Goal: Task Accomplishment & Management: Use online tool/utility

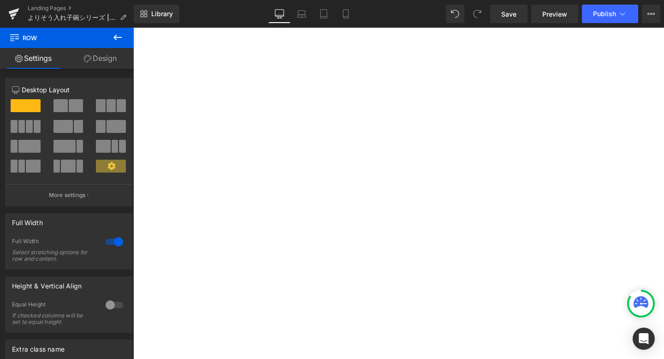
click at [502, 10] on span "Save" at bounding box center [508, 14] width 15 height 10
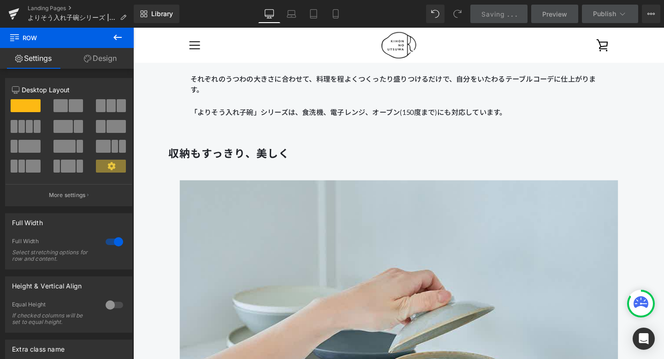
scroll to position [1847, 0]
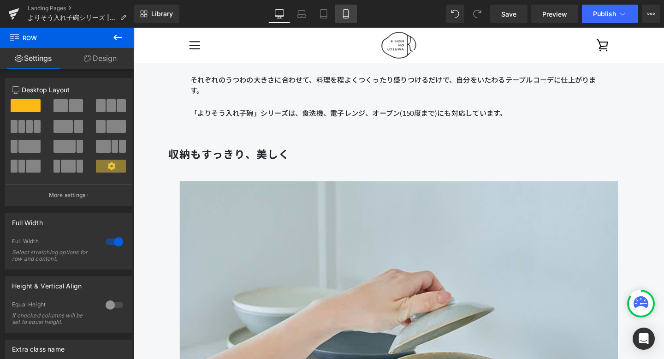
click at [346, 11] on icon at bounding box center [345, 13] width 9 height 9
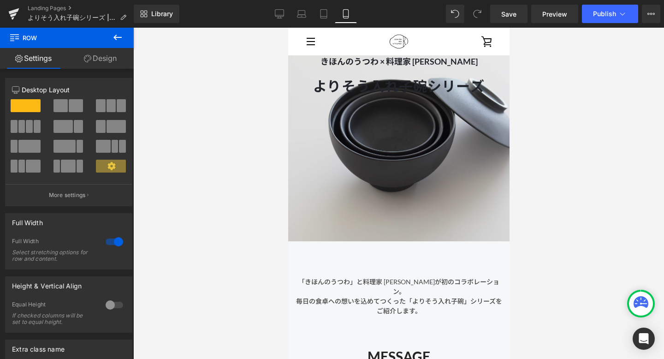
scroll to position [0, 0]
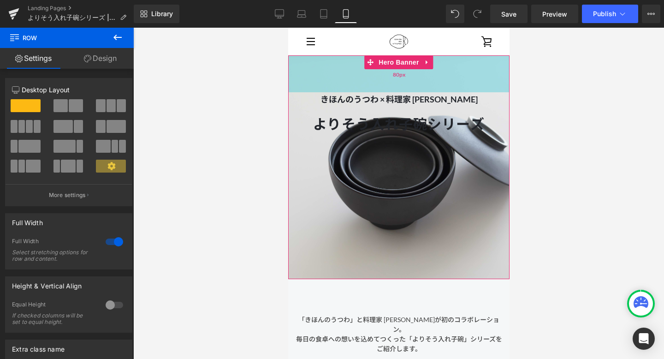
click at [394, 82] on div "80px" at bounding box center [398, 73] width 221 height 37
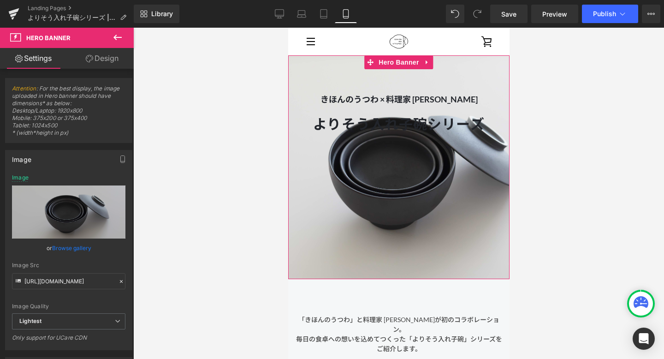
click at [426, 109] on span "きほんのうつわ × 料理家 [PERSON_NAME] Text Block よりそう入れ子碗シリーズ Heading よりそう入れ子碗シリーズ Heading" at bounding box center [398, 139] width 221 height 95
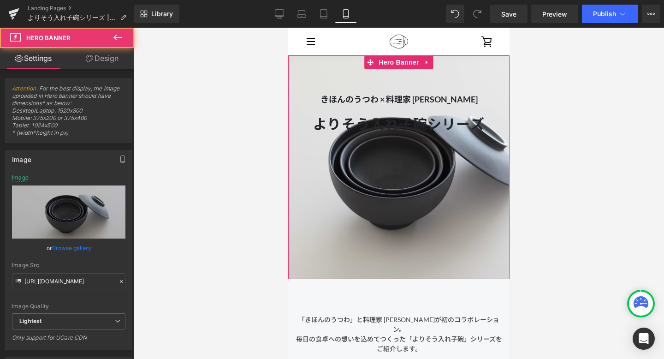
click at [466, 123] on h1 "よりそう入れ子碗シリーズ" at bounding box center [398, 123] width 221 height 15
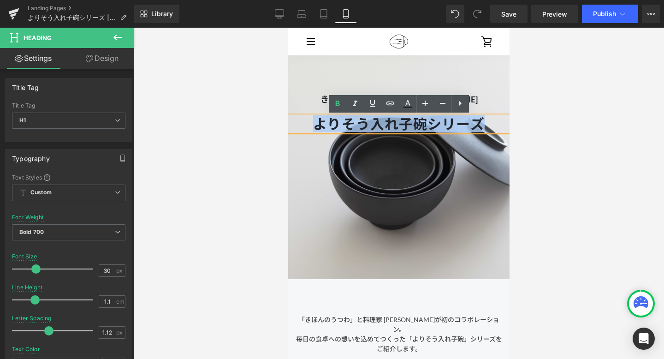
drag, startPoint x: 492, startPoint y: 127, endPoint x: 243, endPoint y: 101, distance: 250.9
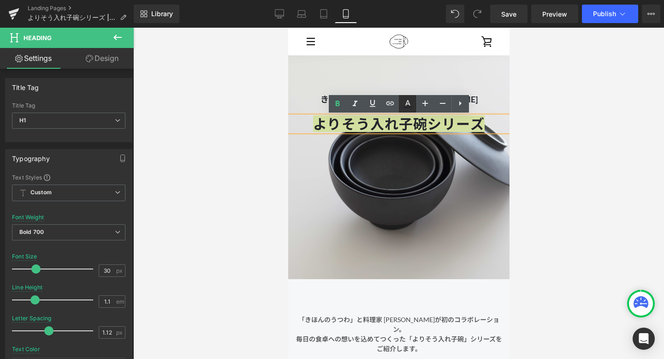
click at [412, 102] on icon at bounding box center [407, 103] width 11 height 11
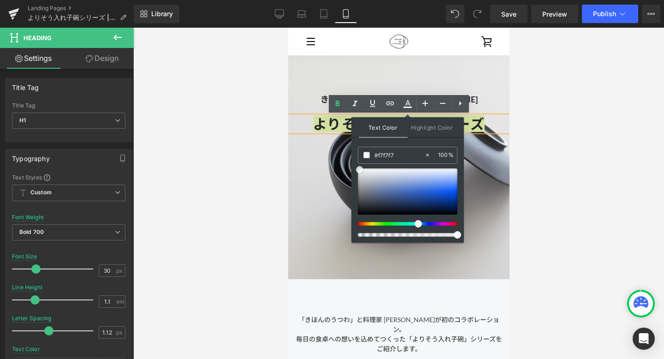
type input "#f7f7f7"
click at [360, 170] on div at bounding box center [408, 191] width 100 height 46
click at [463, 178] on div "Text Color Highlight Color rgba(247, 247, 247, 1) #f7f7f7 100 % transparent tra…" at bounding box center [407, 179] width 113 height 125
click at [488, 181] on span "きほんのうつわ × 料理家 [PERSON_NAME] Text Block よりそう入れ子碗シリーズ Heading よりそう入れ子碗シリーズ Heading" at bounding box center [398, 139] width 221 height 95
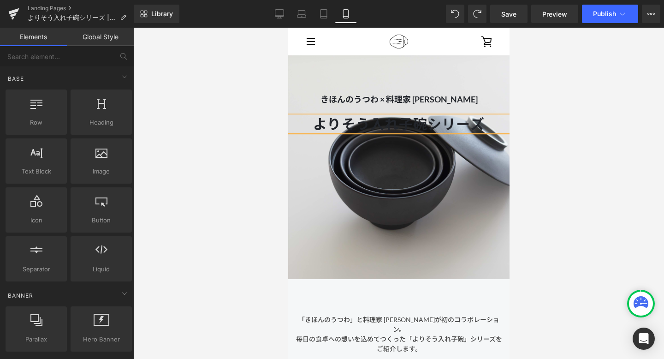
click at [540, 173] on div at bounding box center [398, 193] width 531 height 331
click at [511, 13] on span "Save" at bounding box center [508, 14] width 15 height 10
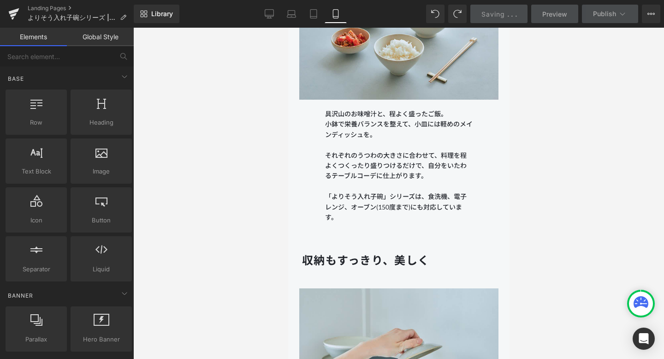
scroll to position [1503, 0]
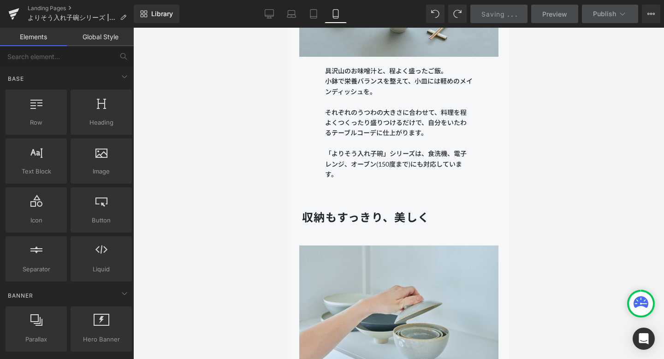
click at [550, 33] on div at bounding box center [398, 193] width 531 height 331
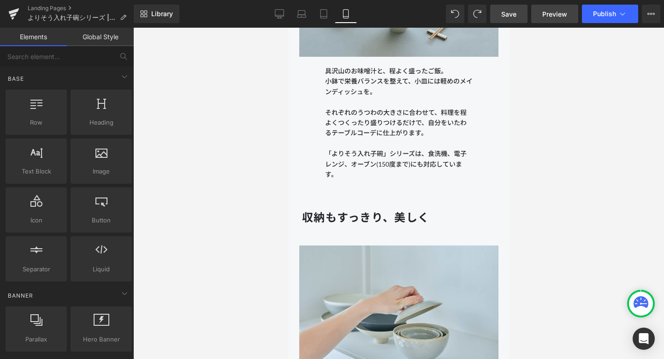
click at [568, 12] on link "Preview" at bounding box center [554, 14] width 47 height 18
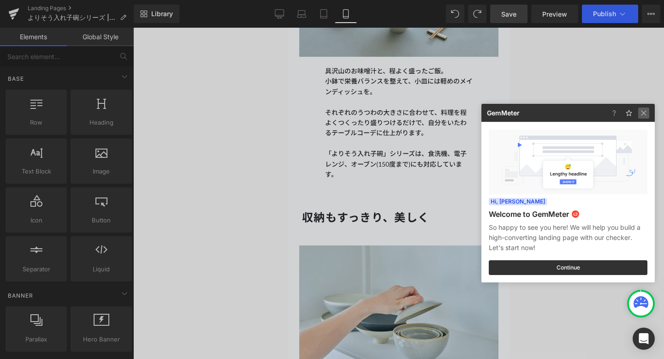
click at [0, 0] on img at bounding box center [0, 0] width 0 height 0
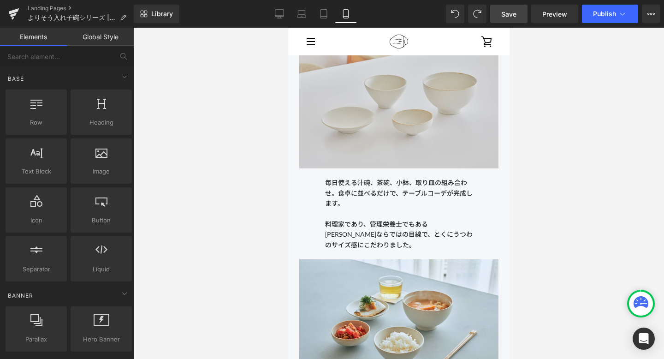
scroll to position [1198, 0]
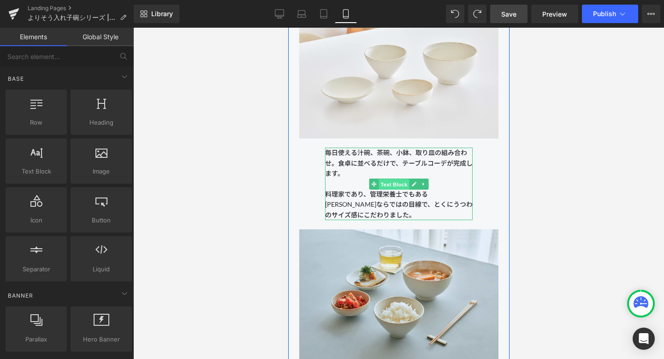
click at [400, 181] on span "Text Block" at bounding box center [393, 183] width 30 height 11
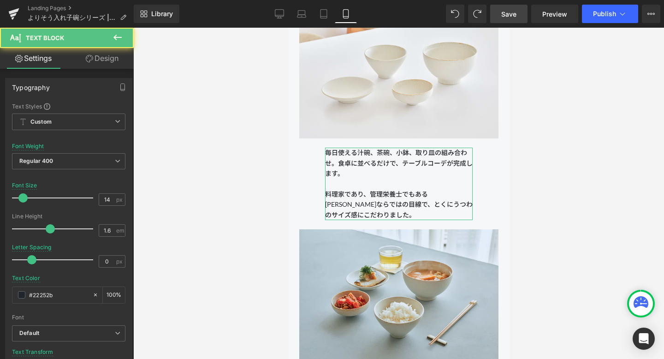
click at [115, 51] on link "Design" at bounding box center [102, 58] width 67 height 21
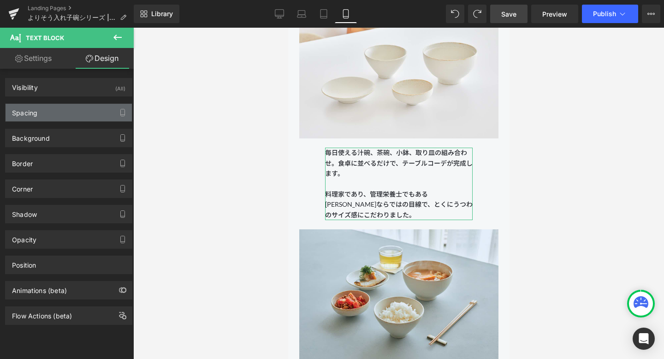
click at [68, 112] on div "Spacing" at bounding box center [69, 113] width 126 height 18
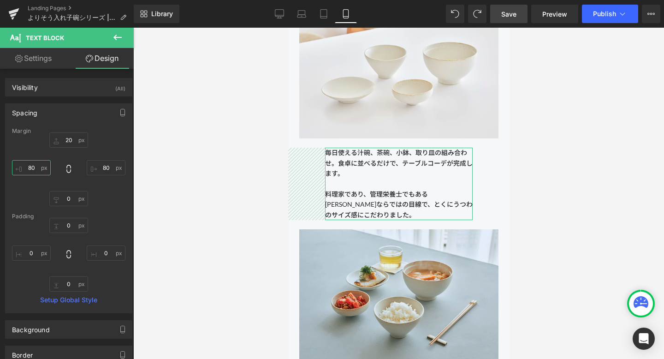
click at [34, 167] on input "80" at bounding box center [31, 167] width 39 height 15
click at [31, 167] on input "80" at bounding box center [31, 167] width 39 height 15
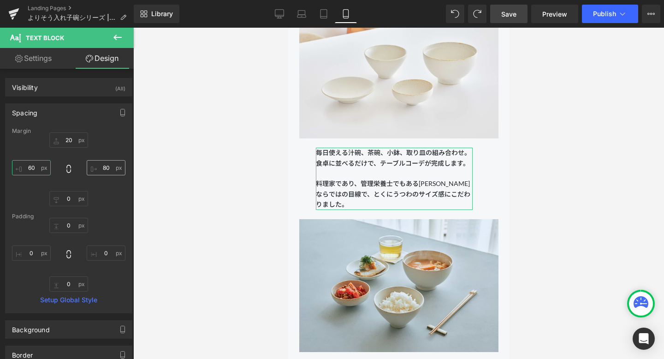
type input "60"
click at [102, 165] on input "80" at bounding box center [106, 167] width 39 height 15
type input "60"
click at [122, 154] on div "Margin 20px 20 60 60 0px 0 60 60 [GEOGRAPHIC_DATA] 0px 0 0px 0 0px 0 0px 0 Setu…" at bounding box center [69, 220] width 126 height 185
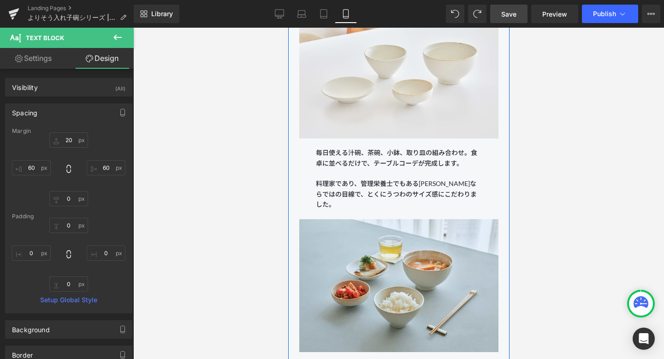
click at [305, 171] on div "自分をいたわる”ちょうど良い”サイズ Heading Image 毎日使える汁碗、茶碗、小鉢、取り皿の組み合わせ。食卓に並べるだけで、テーブルコーデが完成しま…" at bounding box center [398, 206] width 221 height 535
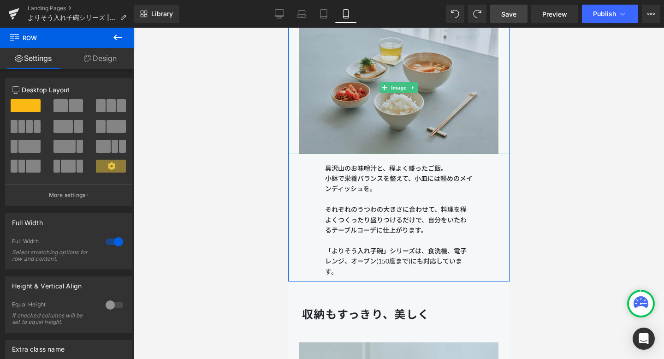
scroll to position [1424, 0]
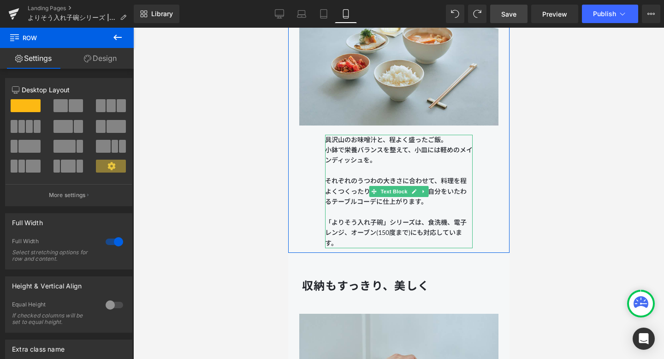
click at [339, 210] on p at bounding box center [399, 212] width 148 height 10
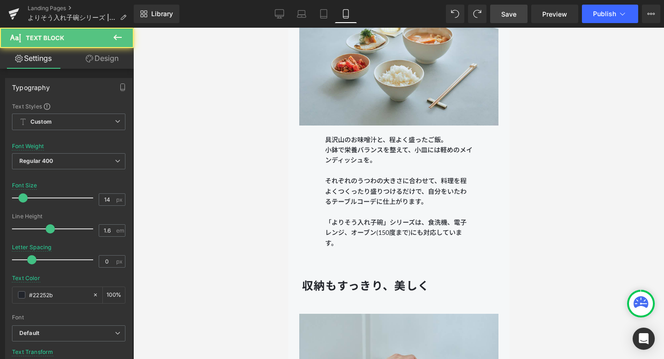
click at [103, 59] on link "Design" at bounding box center [102, 58] width 67 height 21
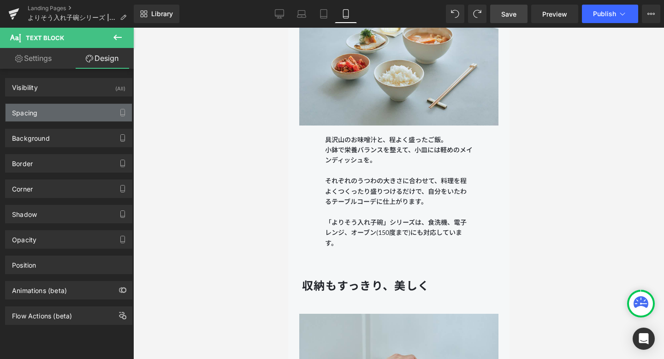
click at [70, 113] on div "Spacing" at bounding box center [69, 113] width 126 height 18
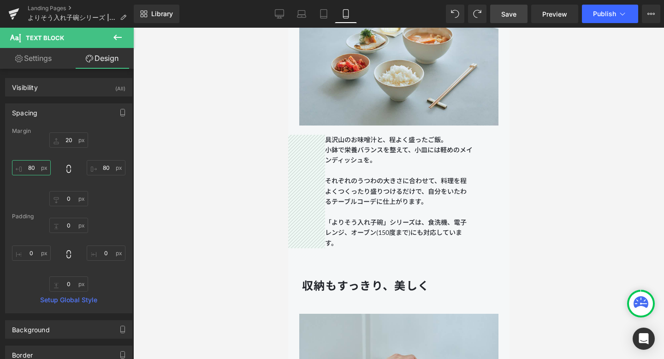
click at [36, 167] on input "80" at bounding box center [31, 167] width 39 height 15
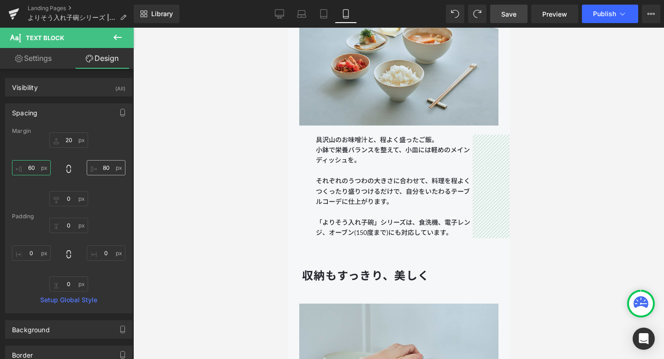
type input "60"
click at [109, 167] on input "80" at bounding box center [106, 167] width 39 height 15
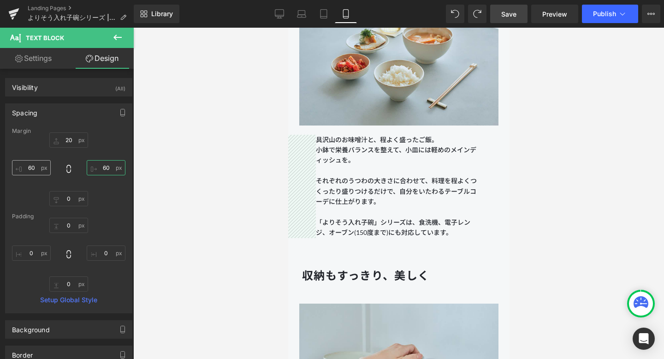
type input "60"
click at [31, 167] on input "60" at bounding box center [31, 167] width 39 height 15
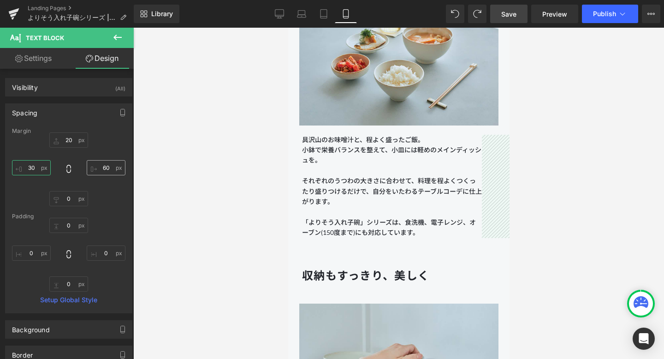
type input "30"
click at [104, 165] on input "60" at bounding box center [106, 167] width 39 height 15
click at [104, 167] on input "60" at bounding box center [106, 167] width 39 height 15
type input "30"
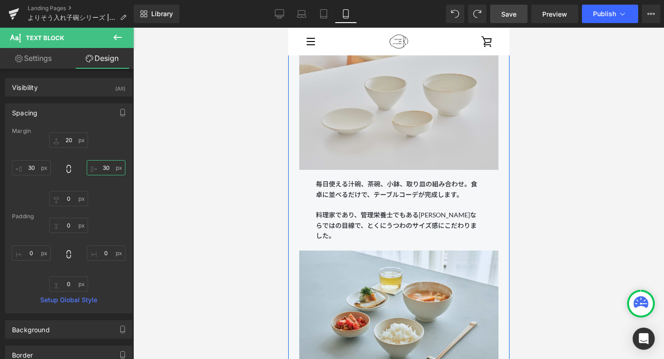
scroll to position [1156, 0]
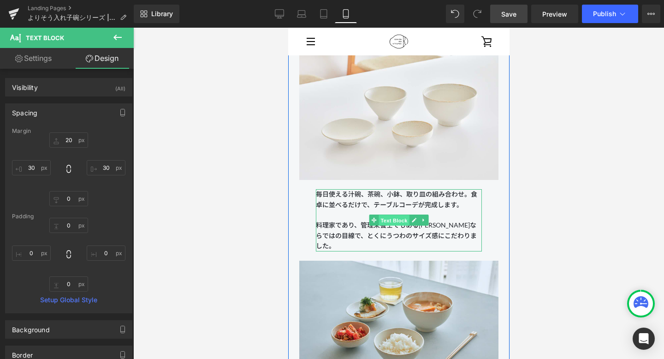
click at [395, 216] on span "Text Block" at bounding box center [393, 220] width 30 height 11
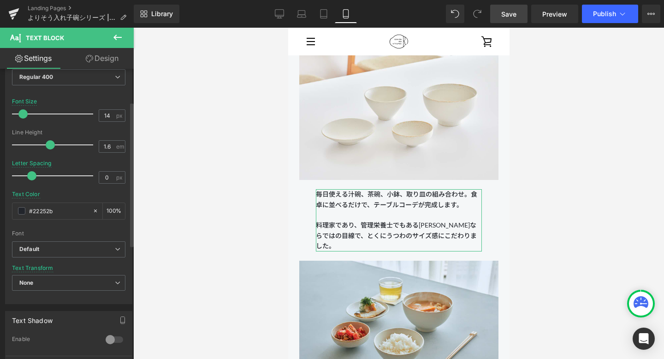
scroll to position [35, 0]
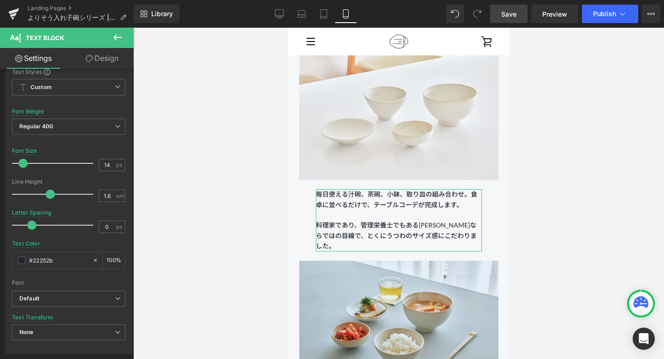
click at [105, 63] on link "Design" at bounding box center [102, 58] width 67 height 21
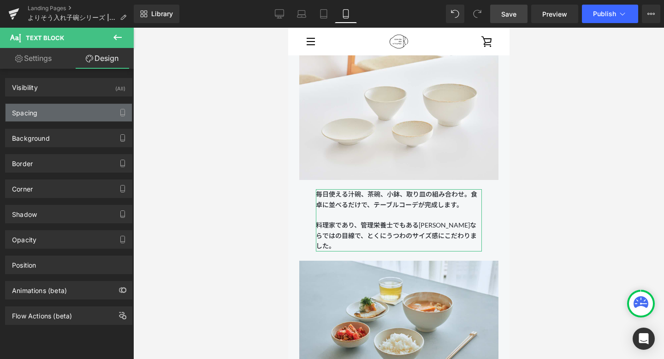
click at [80, 108] on div "Spacing" at bounding box center [69, 113] width 126 height 18
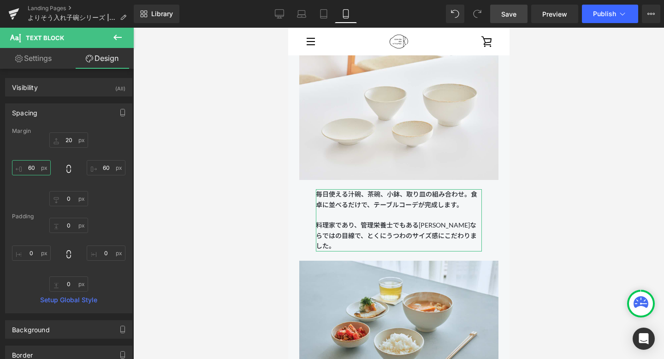
click at [35, 167] on input "60" at bounding box center [31, 167] width 39 height 15
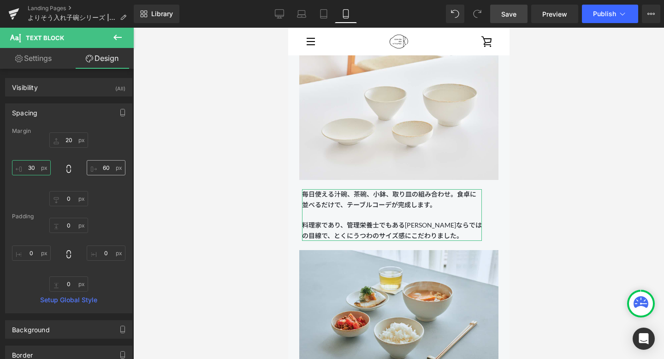
type input "30"
click at [108, 164] on input "60" at bounding box center [106, 167] width 39 height 15
type input "30"
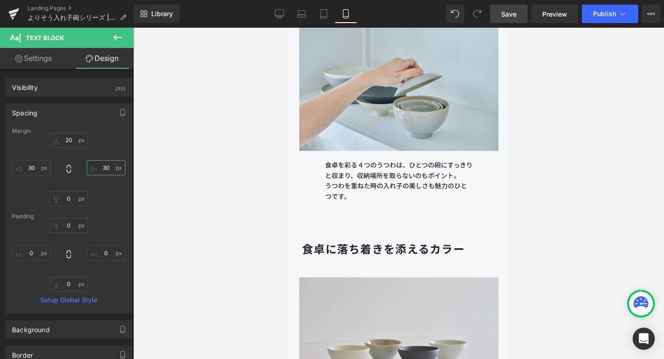
scroll to position [1706, 0]
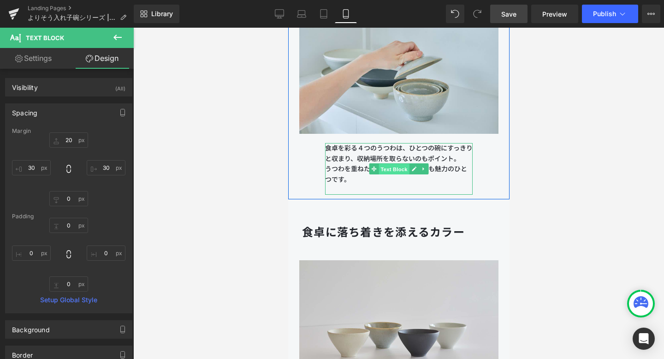
click at [399, 166] on span "Text Block" at bounding box center [393, 169] width 30 height 11
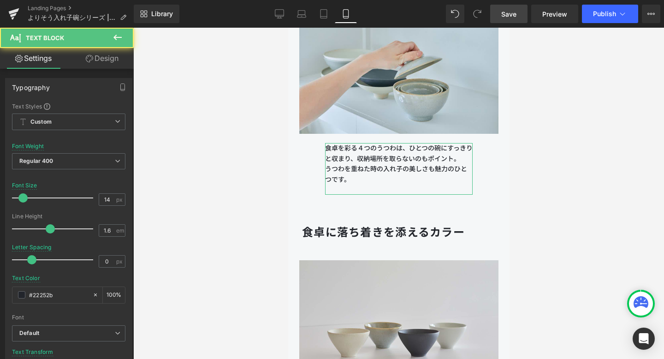
click at [103, 60] on link "Design" at bounding box center [102, 58] width 67 height 21
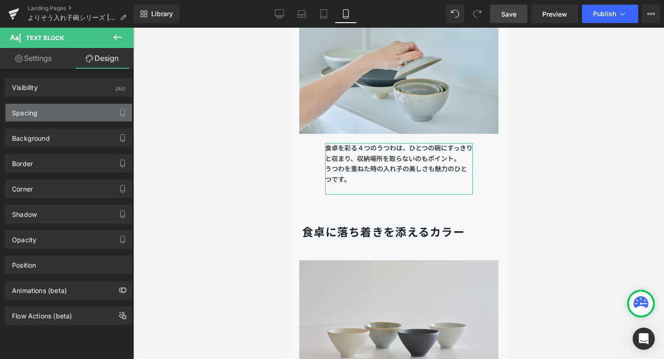
click at [72, 108] on div "Spacing" at bounding box center [69, 113] width 126 height 18
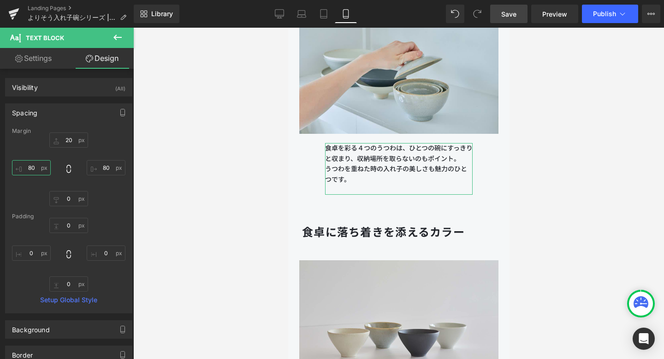
click at [40, 166] on input "80" at bounding box center [31, 167] width 39 height 15
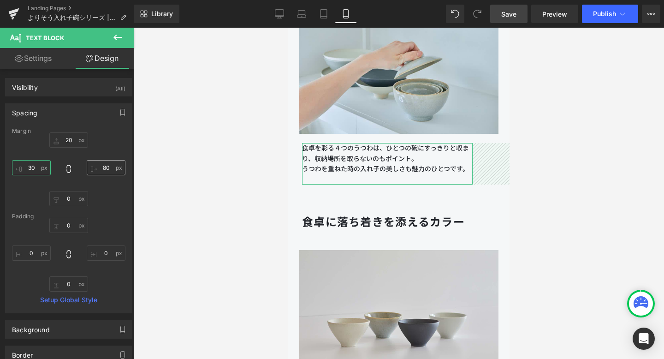
type input "30"
click at [108, 171] on input "80" at bounding box center [106, 167] width 39 height 15
type input "30"
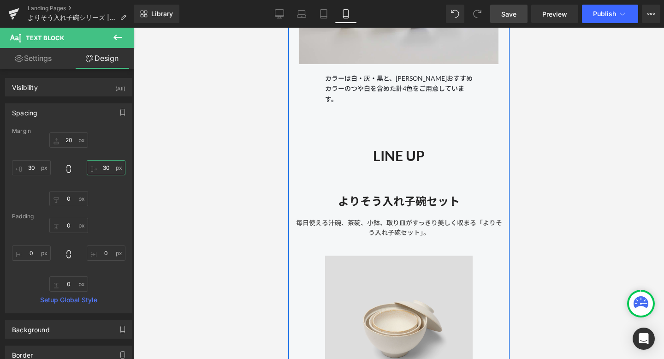
scroll to position [2025, 0]
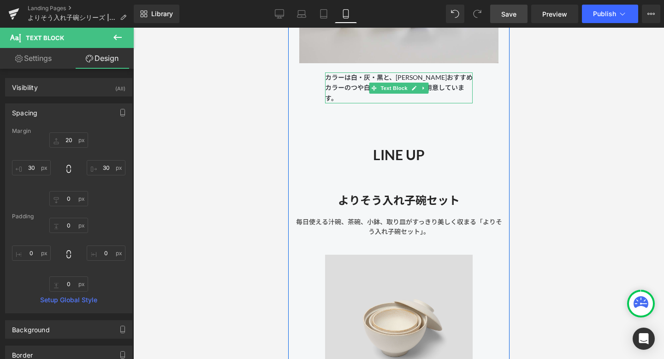
click at [400, 98] on p "カラーは白・灰・黒と、[PERSON_NAME]おすすめカラーのつや白を含めた計4色をご用意しています。" at bounding box center [399, 87] width 148 height 31
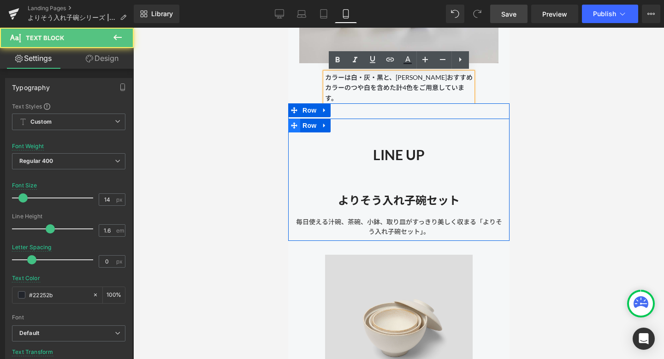
click at [295, 125] on icon at bounding box center [294, 125] width 6 height 6
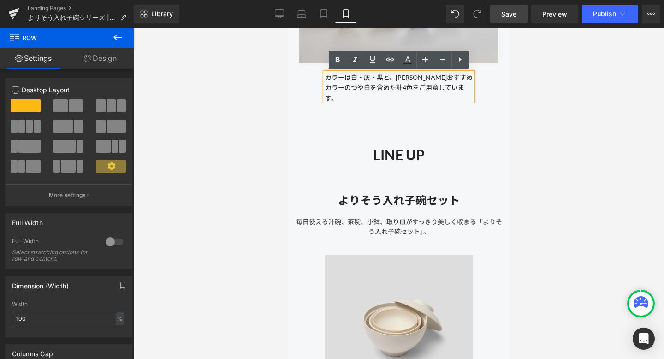
click at [243, 106] on div at bounding box center [398, 193] width 531 height 331
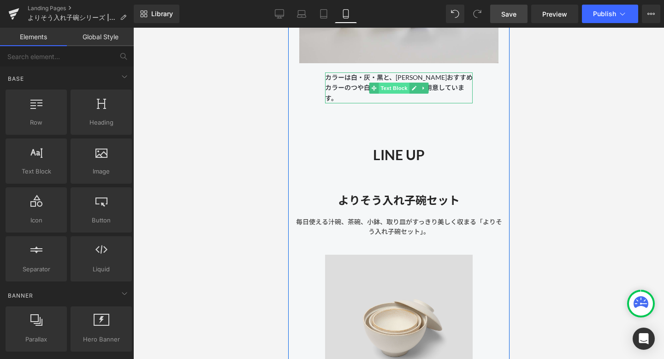
click at [389, 87] on span "Text Block" at bounding box center [393, 88] width 30 height 11
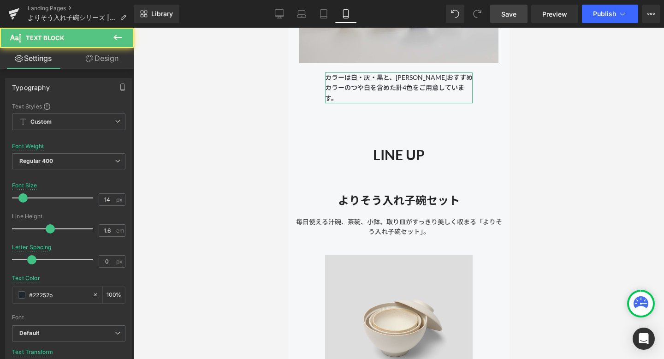
click at [101, 61] on link "Design" at bounding box center [102, 58] width 67 height 21
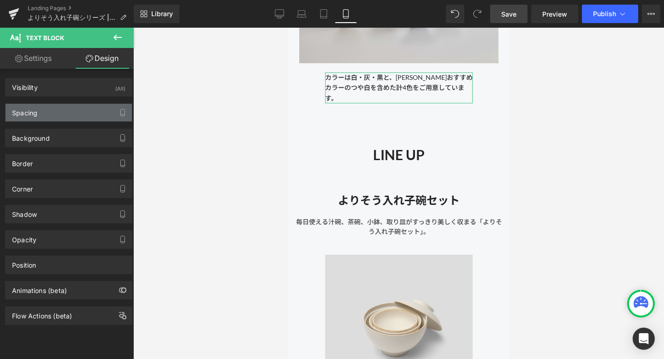
click at [62, 119] on div "Spacing" at bounding box center [69, 113] width 126 height 18
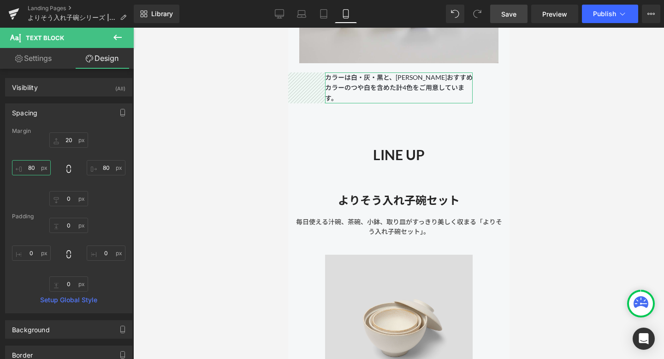
click at [35, 169] on input "80" at bounding box center [31, 167] width 39 height 15
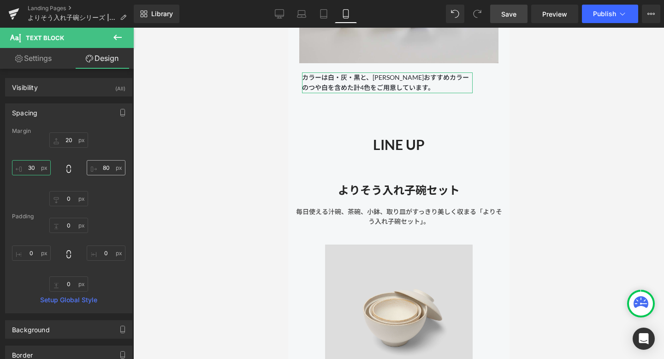
type input "30"
click at [103, 168] on input "80" at bounding box center [106, 167] width 39 height 15
type input "30"
click at [107, 196] on div "20px 20 30 30 0px 0 30 30" at bounding box center [68, 169] width 113 height 74
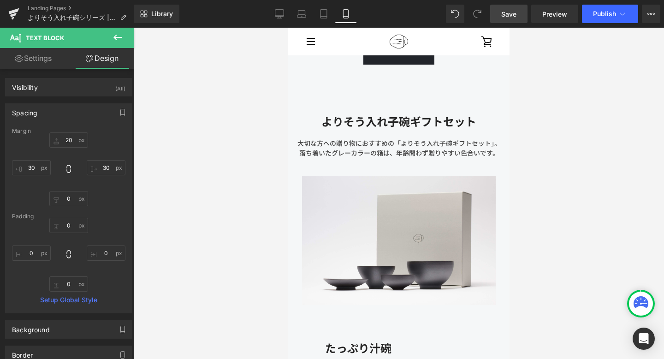
scroll to position [3024, 0]
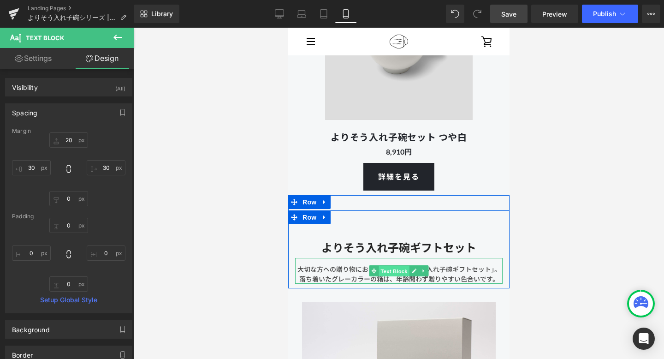
click at [398, 271] on span "Text Block" at bounding box center [393, 270] width 30 height 11
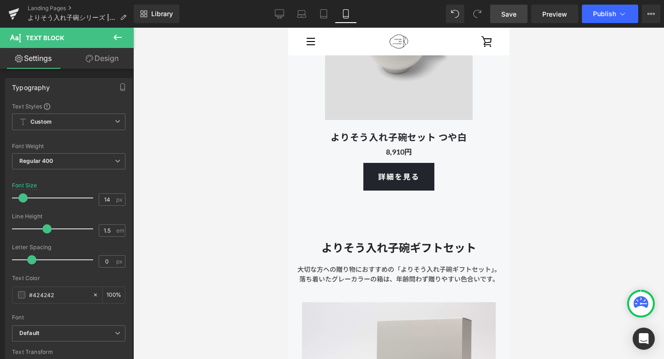
click at [122, 63] on link "Design" at bounding box center [102, 58] width 67 height 21
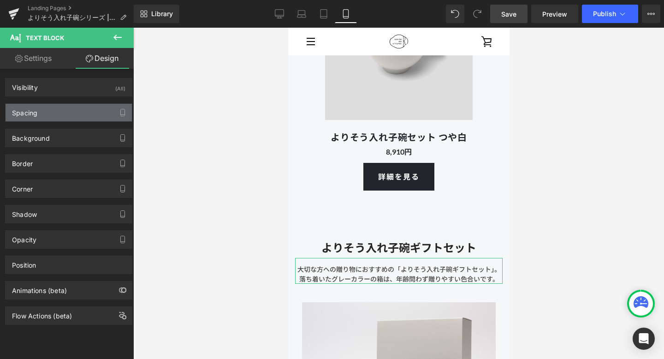
click at [83, 107] on div "Spacing" at bounding box center [69, 113] width 126 height 18
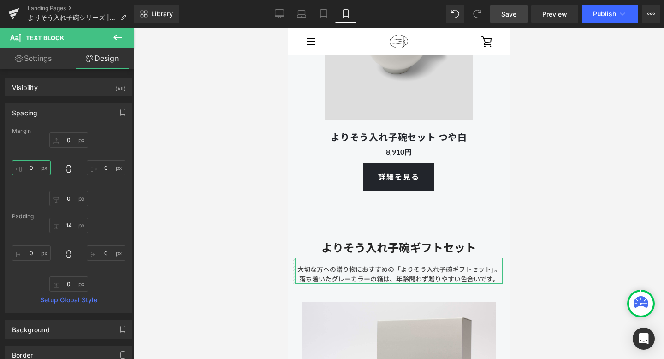
click at [36, 167] on input "0" at bounding box center [31, 167] width 39 height 15
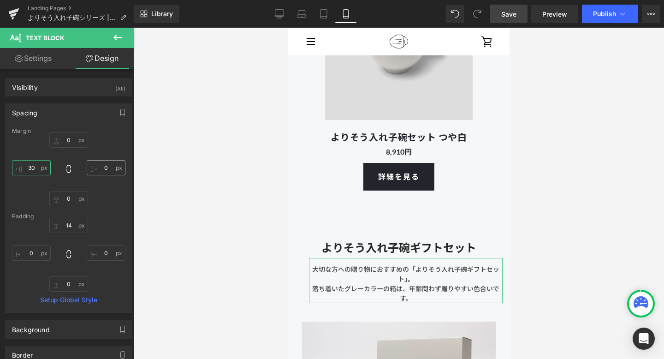
type input "30"
click at [110, 167] on input "0" at bounding box center [106, 167] width 39 height 15
type input "30"
click at [110, 210] on div "Margin 0px 0 30 30 0px 0 30 30 [GEOGRAPHIC_DATA] 14px 14 0px 0 0px 0 0px 0 Setu…" at bounding box center [69, 220] width 126 height 185
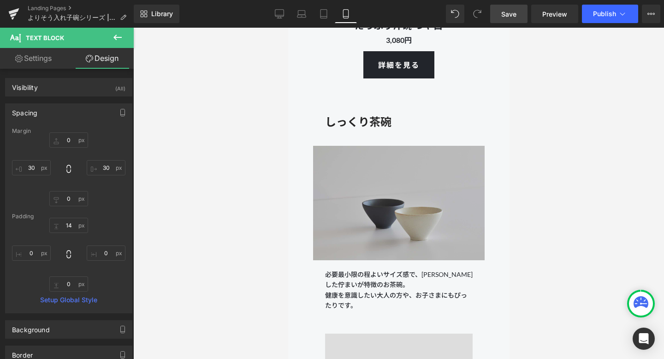
scroll to position [4625, 0]
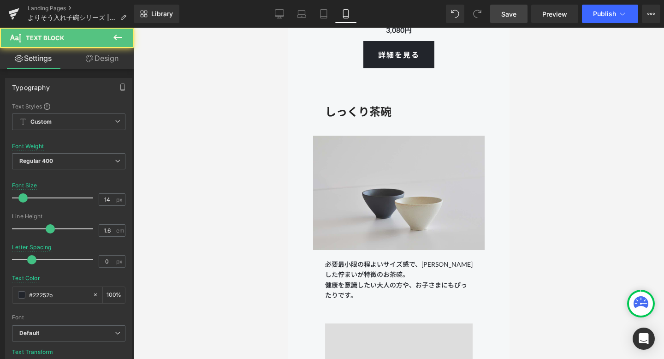
click at [387, 272] on p "必要最小限の程よいサイズ感で、[PERSON_NAME]した佇まいが特徴のお茶碗。" at bounding box center [399, 269] width 148 height 21
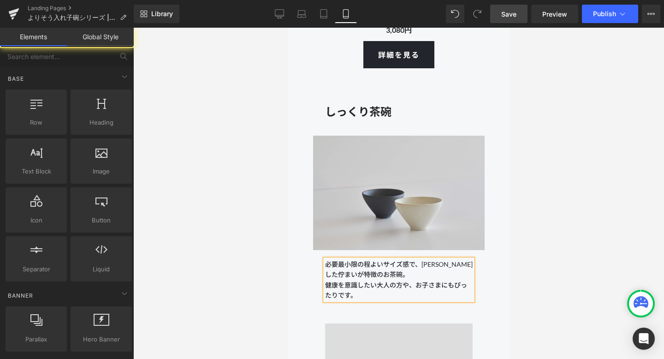
click at [238, 299] on div at bounding box center [398, 193] width 531 height 331
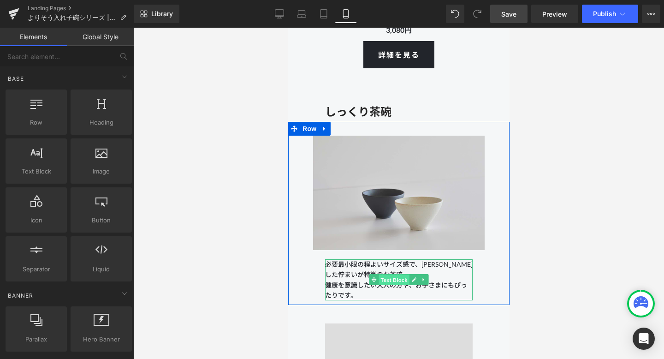
click at [396, 279] on span "Text Block" at bounding box center [393, 279] width 30 height 11
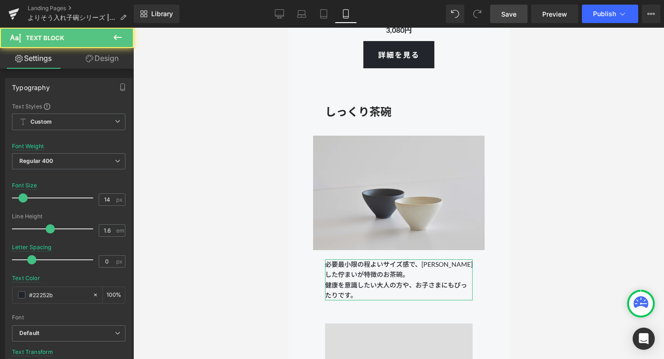
click at [119, 58] on link "Design" at bounding box center [102, 58] width 67 height 21
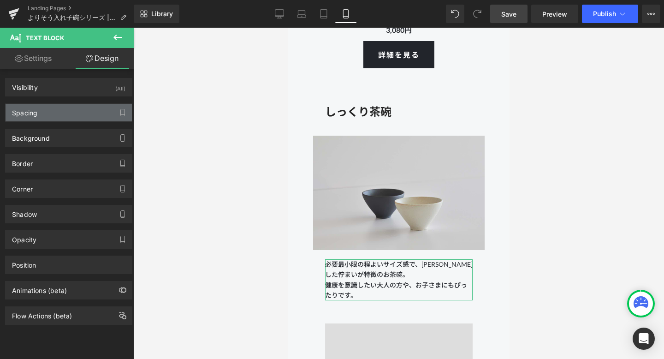
click at [92, 112] on div "Spacing" at bounding box center [69, 113] width 126 height 18
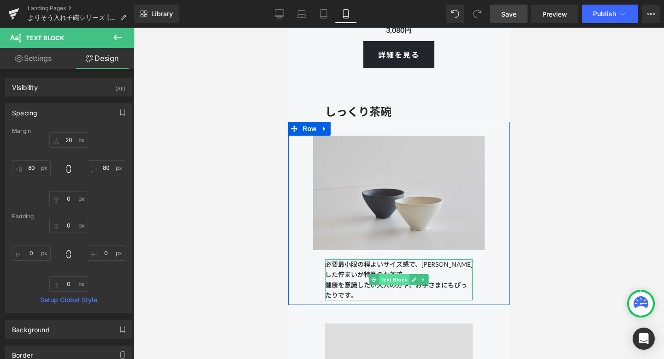
click at [387, 282] on span "Text Block" at bounding box center [393, 279] width 30 height 11
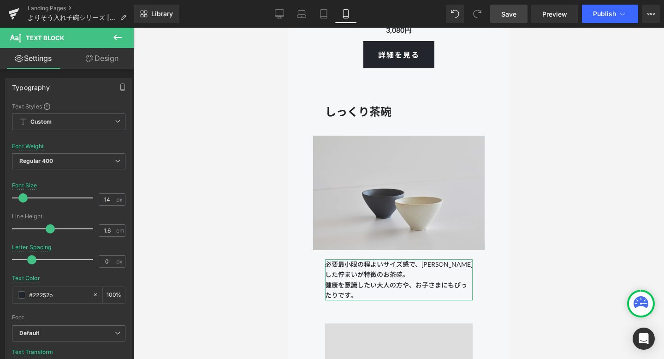
click at [98, 58] on link "Design" at bounding box center [102, 58] width 67 height 21
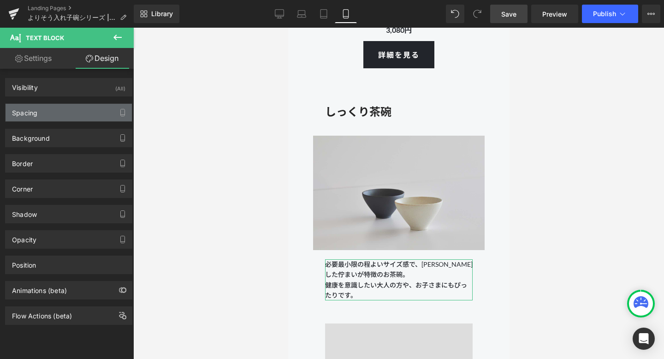
click at [84, 107] on div "Spacing" at bounding box center [69, 113] width 126 height 18
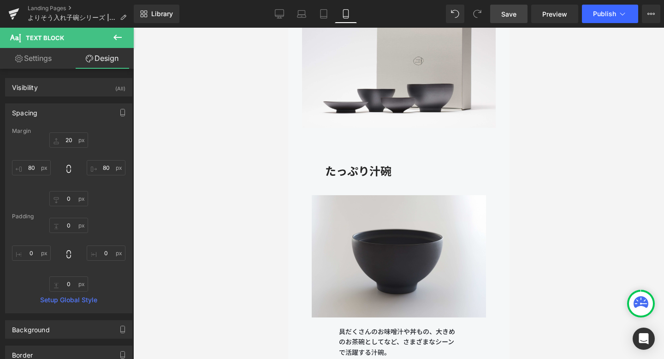
scroll to position [3567, 0]
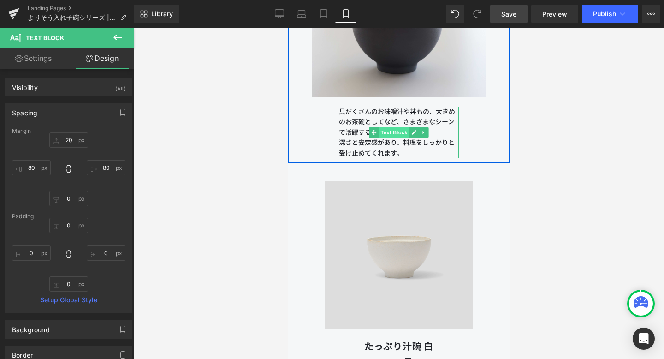
click at [396, 130] on span "Text Block" at bounding box center [393, 132] width 30 height 11
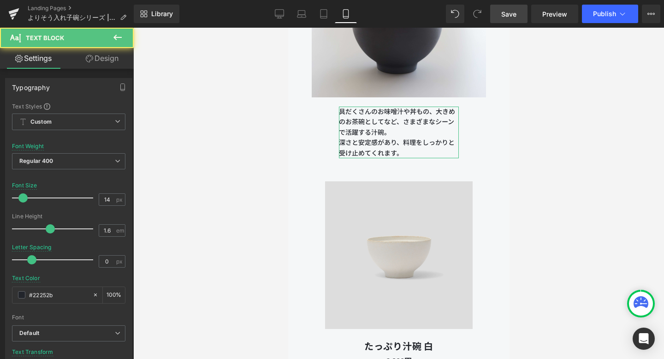
click at [105, 53] on link "Design" at bounding box center [102, 58] width 67 height 21
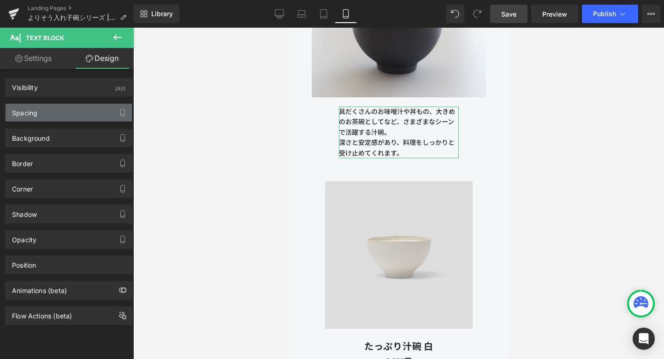
click at [70, 112] on div "Spacing" at bounding box center [69, 113] width 126 height 18
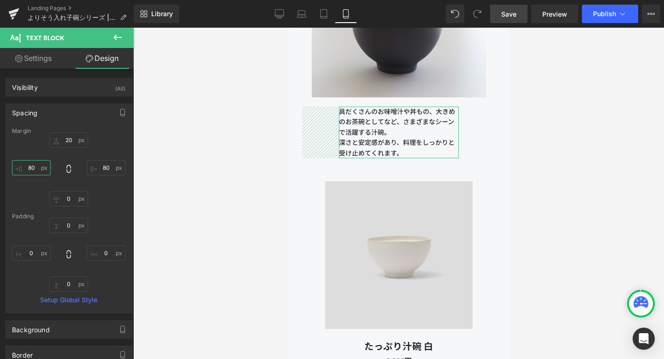
click at [31, 166] on input "80" at bounding box center [31, 167] width 39 height 15
click at [32, 170] on input "80" at bounding box center [31, 167] width 39 height 15
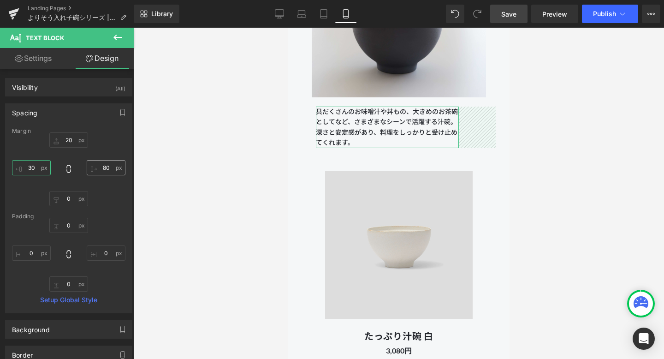
type input "30"
click at [106, 170] on input "80" at bounding box center [106, 167] width 39 height 15
click at [104, 168] on input "80" at bounding box center [106, 167] width 39 height 15
type input "30"
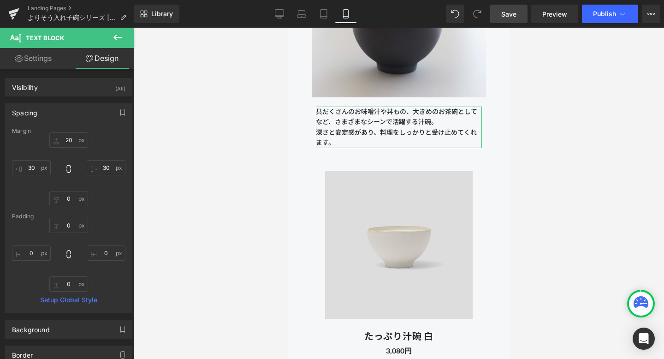
click at [119, 196] on div "20px 20 30 30 0px 0 30 30" at bounding box center [68, 169] width 113 height 74
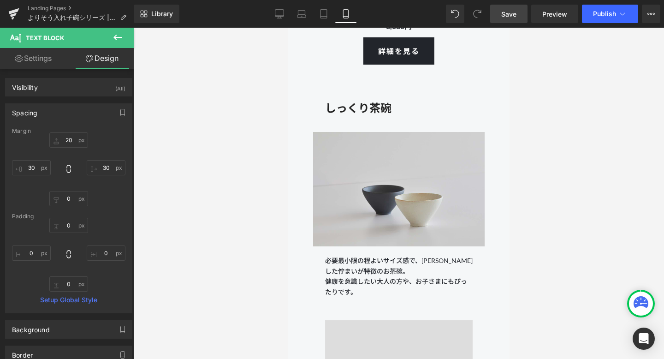
scroll to position [4722, 0]
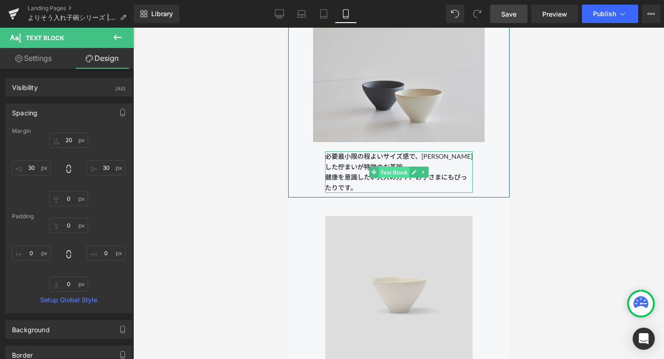
click at [396, 173] on span "Text Block" at bounding box center [393, 172] width 30 height 11
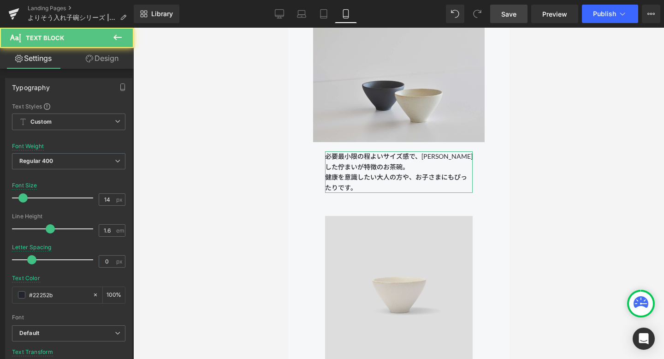
click at [90, 56] on icon at bounding box center [89, 58] width 7 height 7
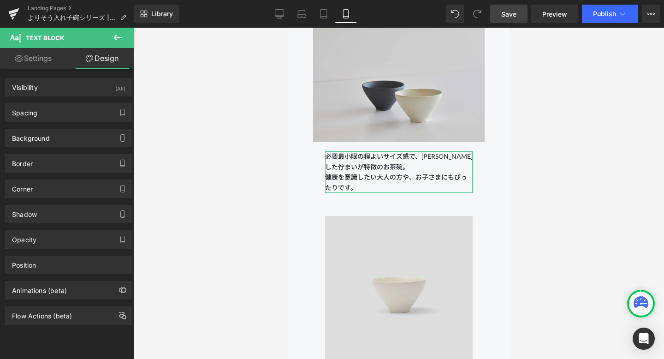
click at [64, 103] on div "Spacing [GEOGRAPHIC_DATA] 20px 20 80px 80 0px 0 80px 80 [GEOGRAPHIC_DATA] 0px 0…" at bounding box center [68, 112] width 127 height 18
click at [64, 109] on div "Spacing" at bounding box center [69, 113] width 126 height 18
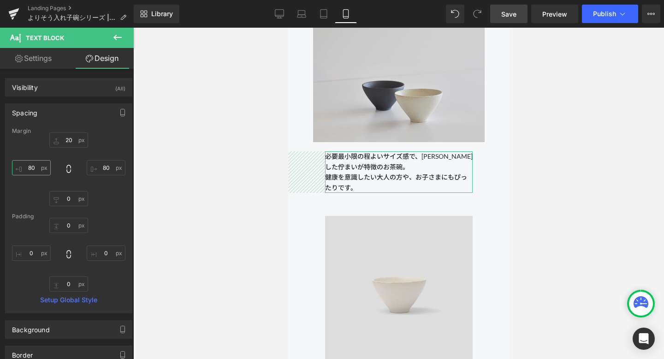
click at [36, 169] on input "80" at bounding box center [31, 167] width 39 height 15
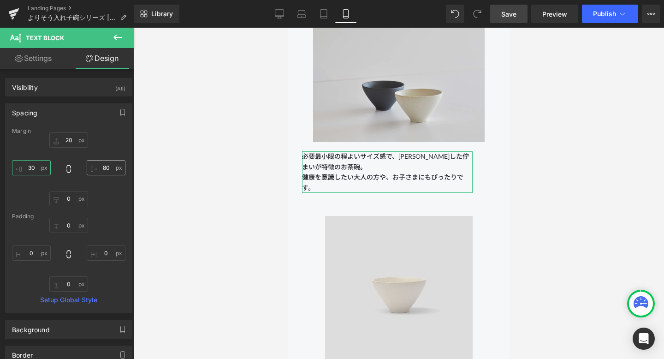
type input "30"
click at [104, 169] on input "80" at bounding box center [106, 167] width 39 height 15
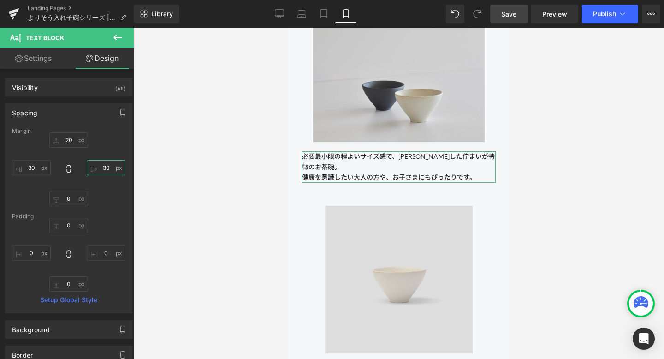
type input "30"
click at [107, 209] on div "Margin 20px 20 30 30 0px 0 30 30 [GEOGRAPHIC_DATA] 0px 0 0px 0 0px 0 0px 0 Setu…" at bounding box center [69, 220] width 126 height 185
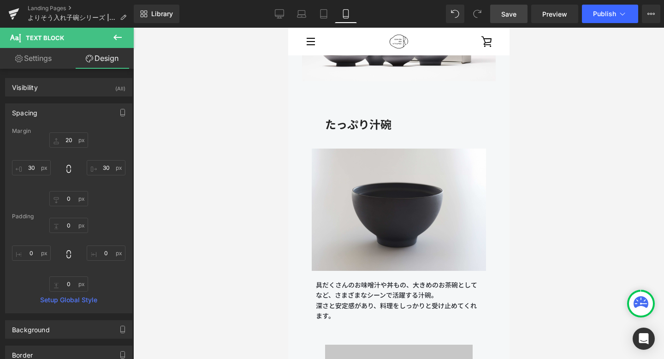
scroll to position [3381, 0]
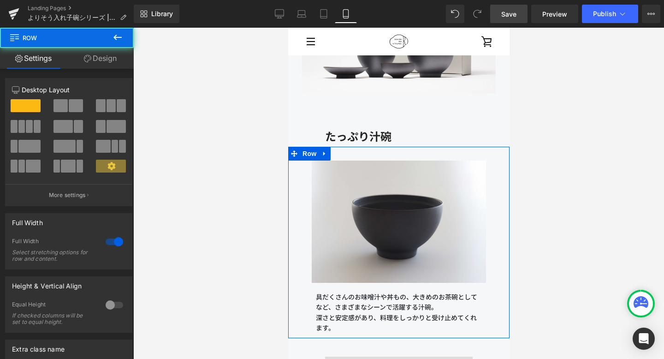
click at [299, 191] on div "Image 具だくさんのお味噌汁や丼もの、大きめのお茶碗としてなど、さまざまなシーンで活躍する汁碗。 深さと安定感があり、料理をしっかりと受け止めてくれます。…" at bounding box center [398, 242] width 221 height 191
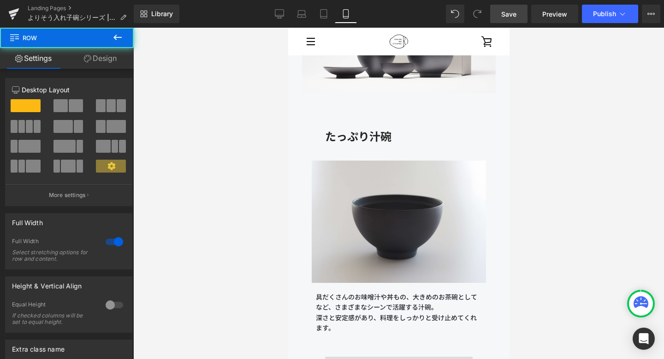
click at [118, 62] on link "Design" at bounding box center [100, 58] width 67 height 21
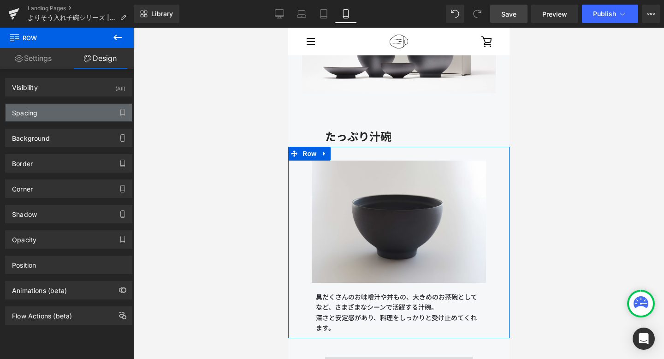
click at [96, 114] on div "Spacing" at bounding box center [69, 113] width 126 height 18
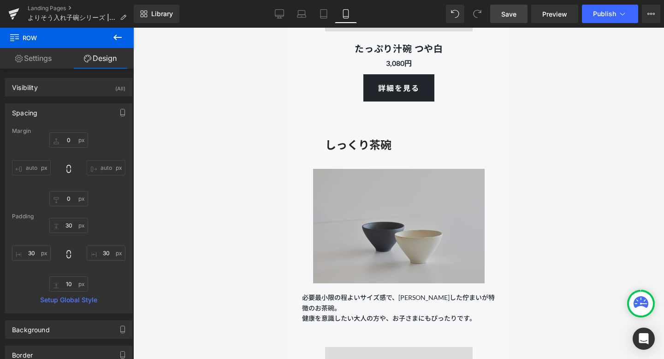
scroll to position [4590, 0]
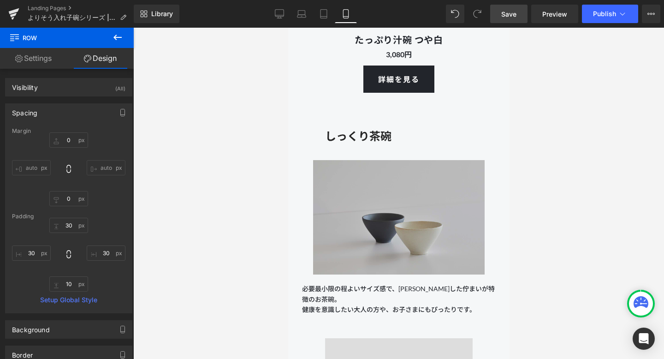
click at [303, 207] on img at bounding box center [398, 217] width 199 height 114
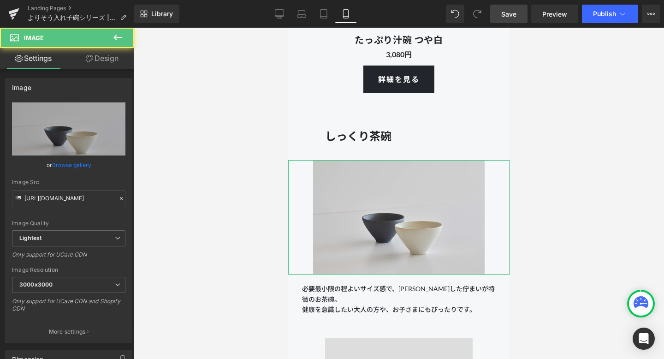
click at [113, 63] on link "Design" at bounding box center [102, 58] width 67 height 21
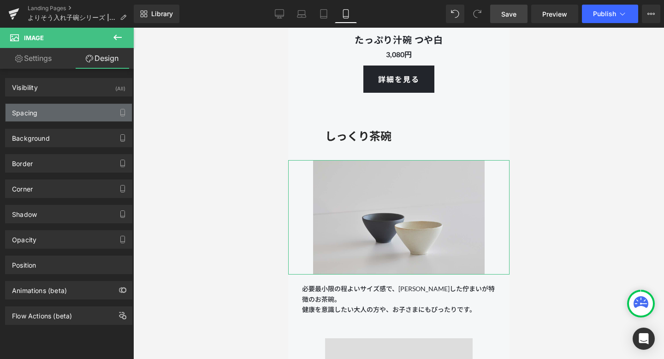
click at [86, 113] on div "Spacing" at bounding box center [69, 113] width 126 height 18
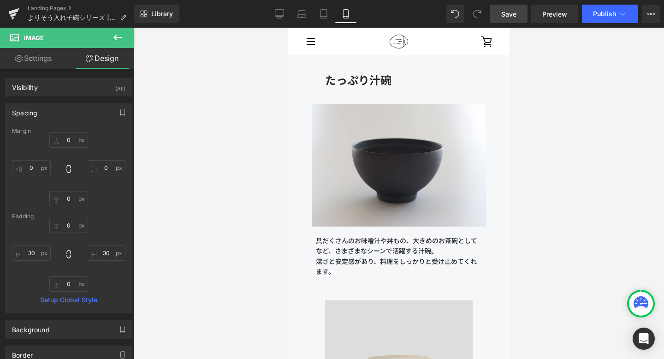
scroll to position [3398, 0]
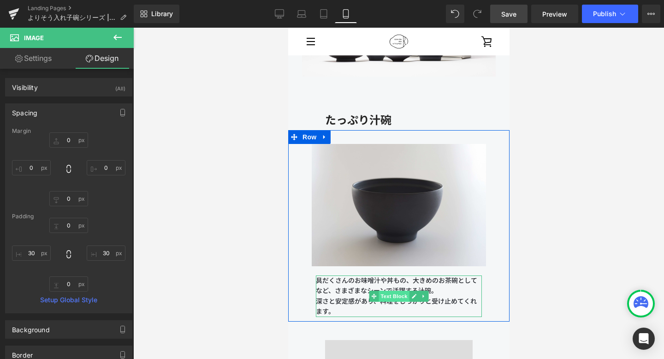
click at [394, 292] on span "Text Block" at bounding box center [393, 296] width 30 height 11
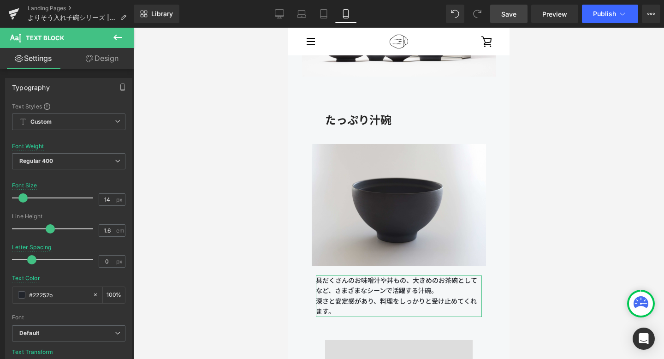
click at [111, 64] on link "Design" at bounding box center [102, 58] width 67 height 21
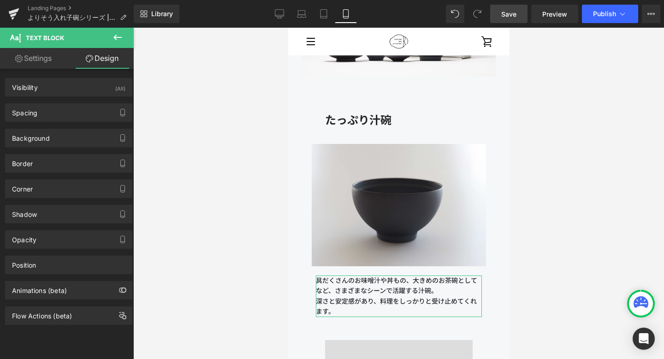
click at [103, 99] on div "Spacing [GEOGRAPHIC_DATA] 20px 20 30px 30 0px 0 30px 30 [GEOGRAPHIC_DATA] 0px 0…" at bounding box center [69, 108] width 138 height 25
click at [103, 107] on div "Spacing" at bounding box center [69, 113] width 126 height 18
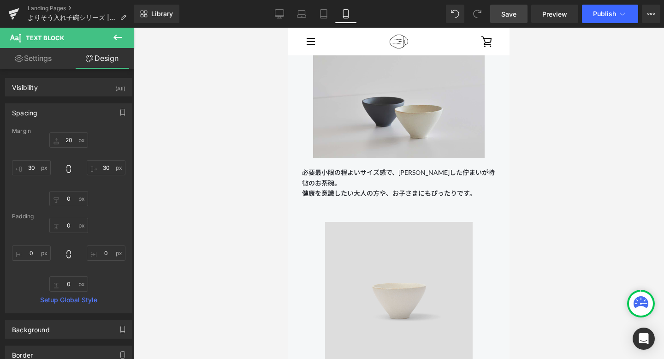
scroll to position [4678, 0]
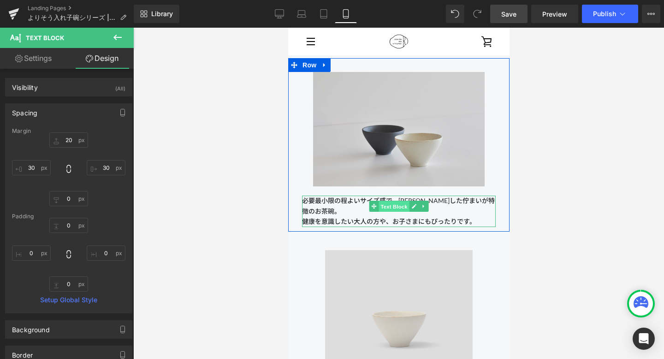
click at [397, 205] on span "Text Block" at bounding box center [393, 206] width 30 height 11
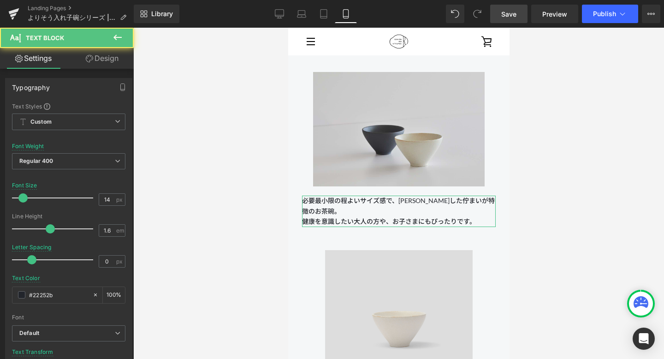
click at [117, 62] on link "Design" at bounding box center [102, 58] width 67 height 21
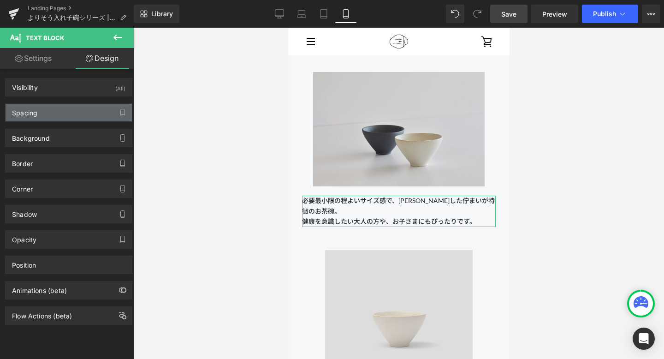
click at [85, 112] on div "Spacing" at bounding box center [69, 113] width 126 height 18
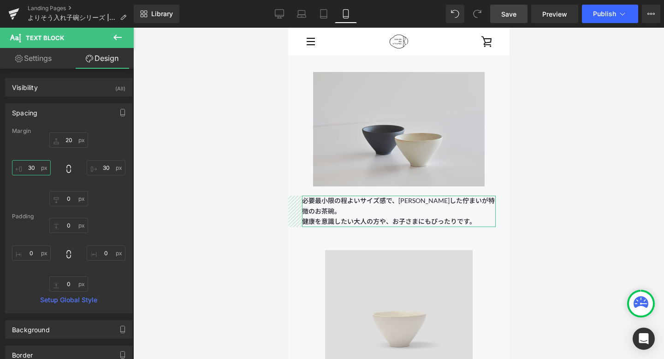
click at [31, 165] on input "30" at bounding box center [31, 167] width 39 height 15
click at [31, 168] on input "30" at bounding box center [31, 167] width 39 height 15
type input "60"
click at [103, 166] on input "30" at bounding box center [106, 167] width 39 height 15
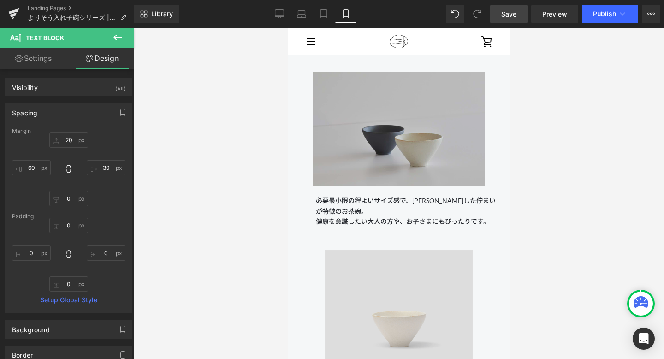
click at [358, 163] on img at bounding box center [398, 129] width 199 height 114
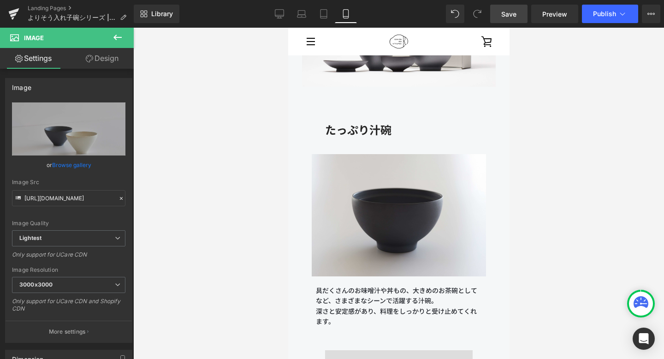
scroll to position [3376, 0]
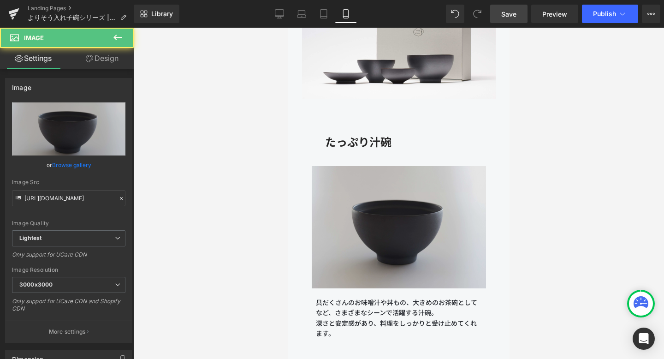
click at [344, 194] on img at bounding box center [398, 227] width 174 height 122
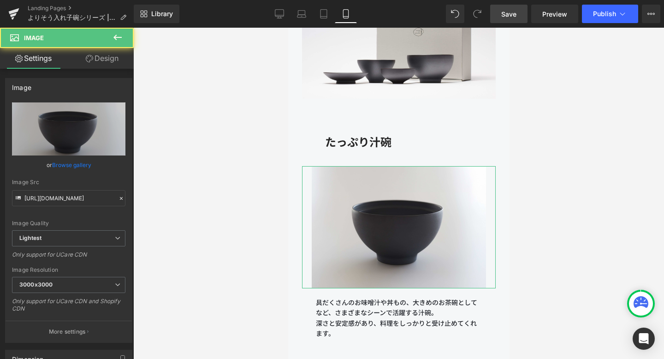
click at [121, 62] on link "Design" at bounding box center [102, 58] width 67 height 21
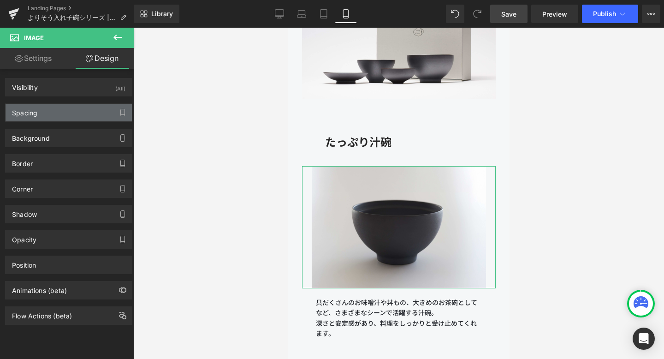
click at [100, 113] on div "Spacing" at bounding box center [69, 113] width 126 height 18
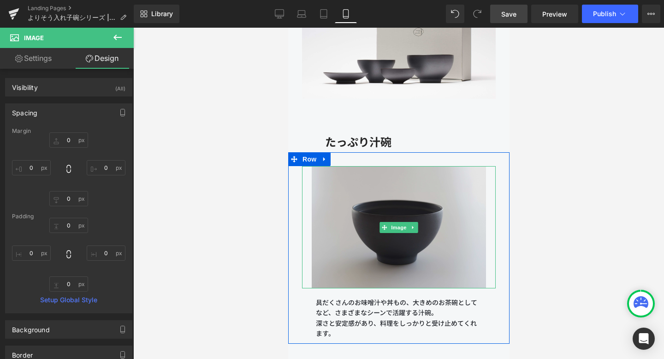
click at [319, 191] on img at bounding box center [398, 227] width 174 height 122
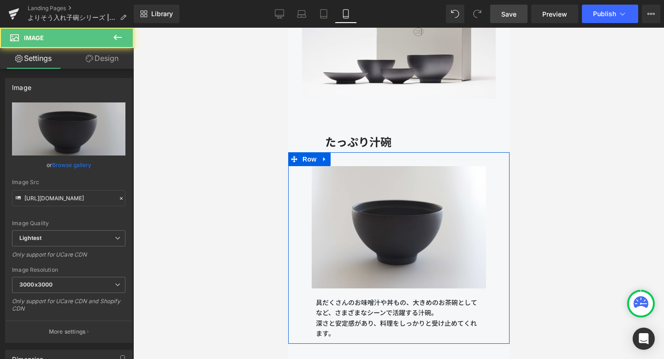
click at [290, 194] on div "Image 具だくさんのお味噌汁や丼もの、大きめのお茶碗としてなど、さまざまなシーンで活躍する汁碗。 深さと安定感があり、料理をしっかりと受け止めてくれます。…" at bounding box center [398, 247] width 221 height 191
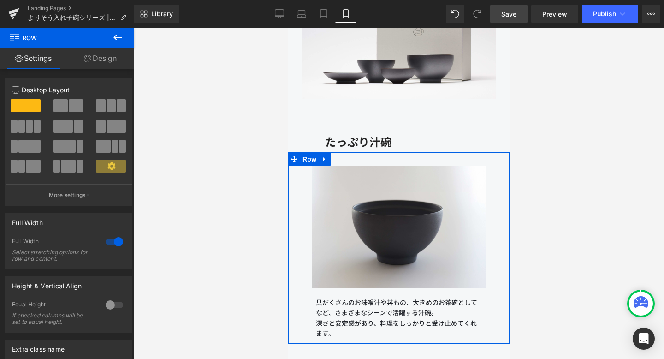
click at [119, 63] on link "Design" at bounding box center [100, 58] width 67 height 21
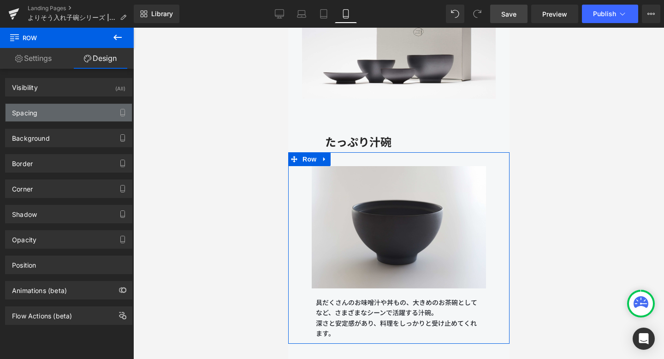
click at [104, 116] on div "Spacing" at bounding box center [69, 113] width 126 height 18
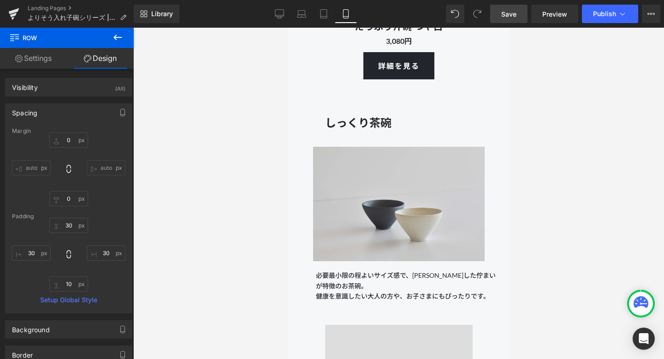
scroll to position [4614, 0]
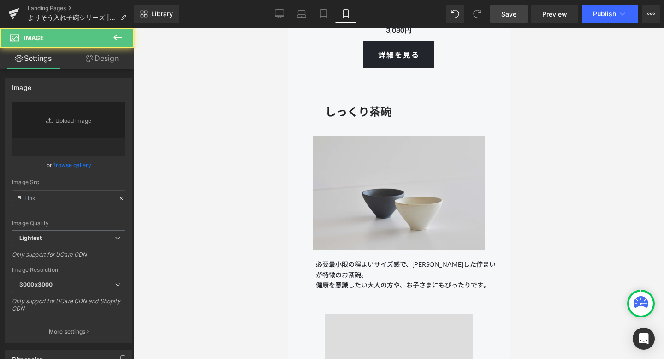
click at [298, 187] on div at bounding box center [398, 193] width 221 height 114
type input "[URL][DOMAIN_NAME]"
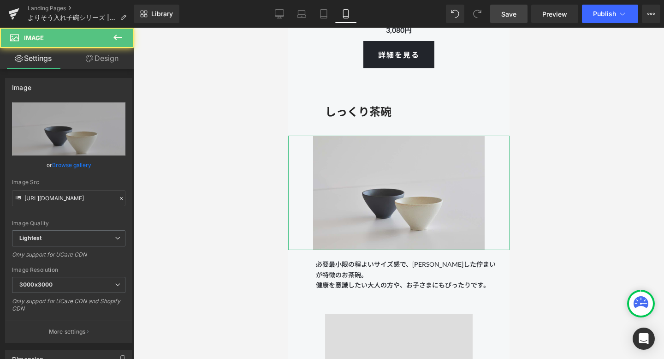
click at [115, 56] on link "Design" at bounding box center [102, 58] width 67 height 21
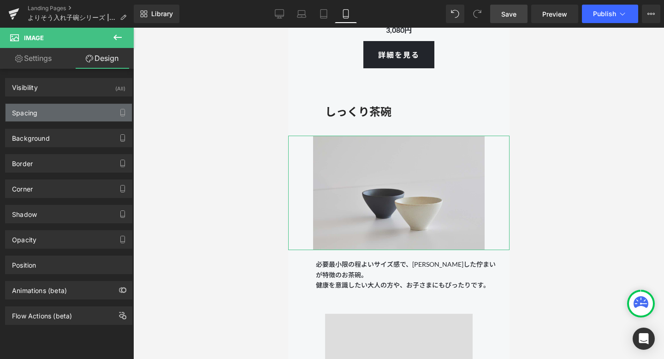
click at [84, 118] on div "Spacing" at bounding box center [69, 113] width 126 height 18
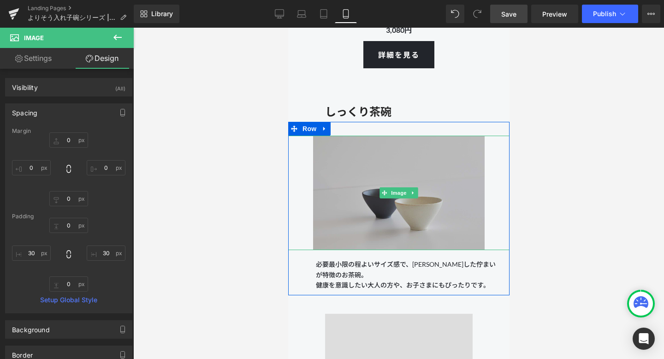
click at [348, 166] on img at bounding box center [398, 193] width 199 height 114
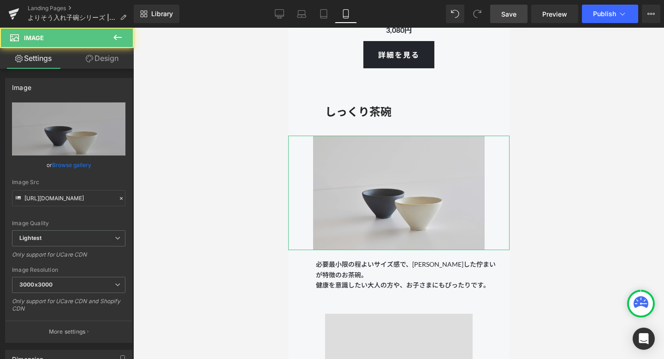
click at [101, 61] on link "Design" at bounding box center [102, 58] width 67 height 21
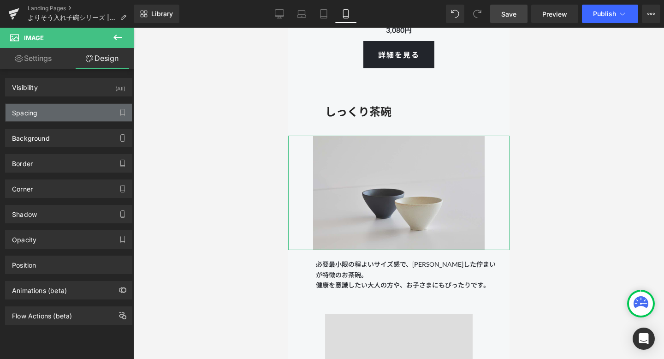
click at [80, 119] on div "Spacing" at bounding box center [69, 113] width 126 height 18
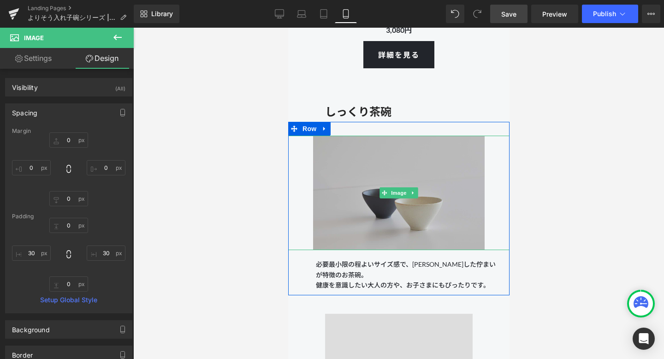
click at [335, 187] on img at bounding box center [398, 193] width 199 height 114
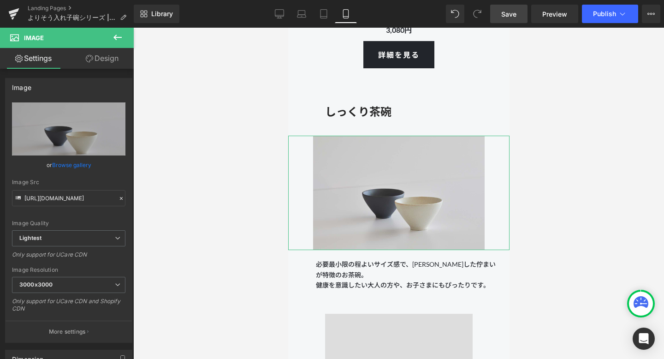
click at [96, 68] on link "Design" at bounding box center [102, 58] width 67 height 21
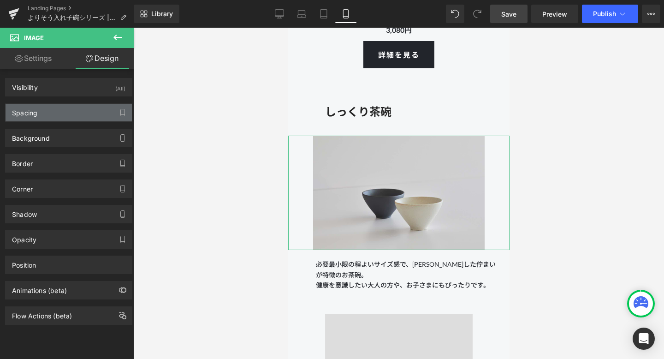
click at [76, 118] on div "Spacing" at bounding box center [69, 113] width 126 height 18
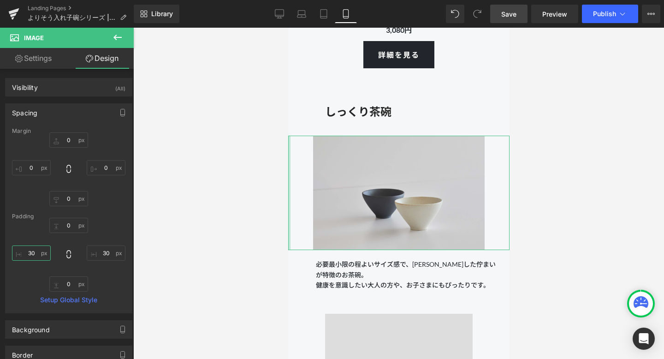
click at [33, 255] on input "30" at bounding box center [31, 252] width 39 height 15
click at [31, 252] on input "30" at bounding box center [31, 252] width 39 height 15
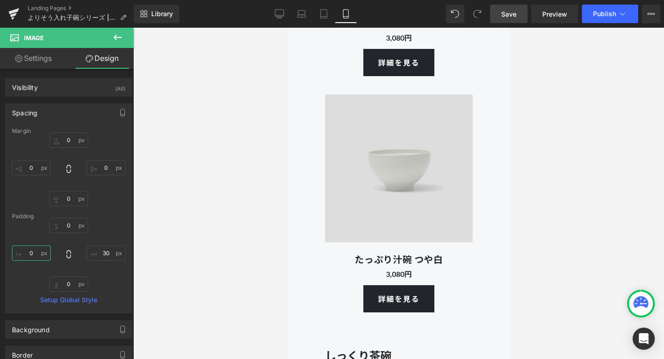
scroll to position [4373, 0]
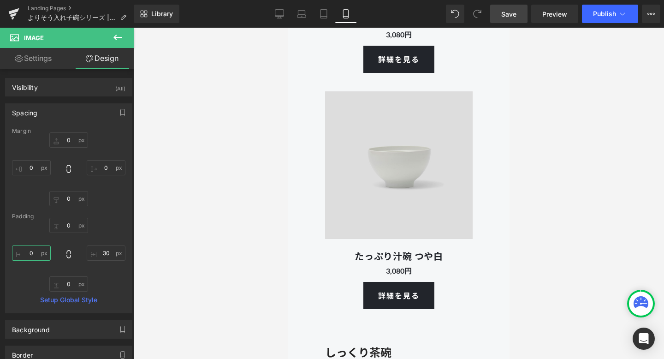
type input "30"
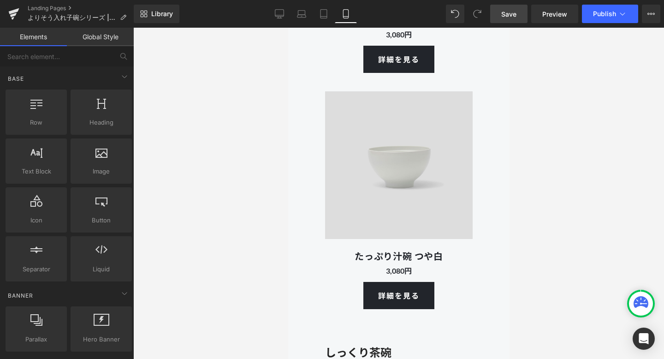
click at [546, 214] on div at bounding box center [398, 193] width 531 height 331
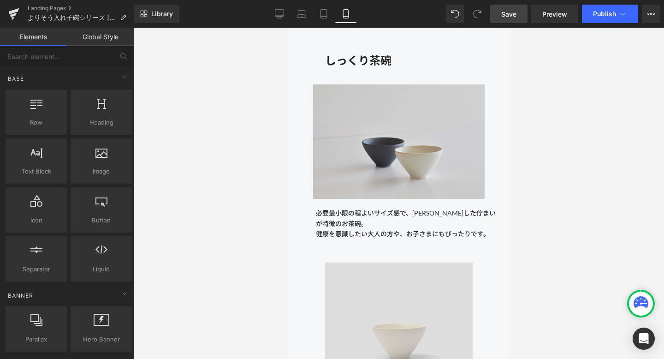
scroll to position [4724, 0]
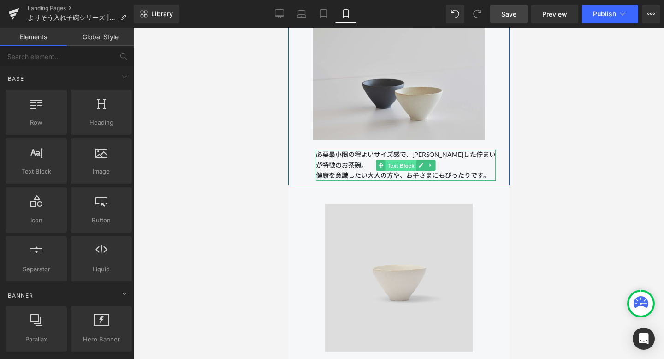
click at [405, 164] on span "Text Block" at bounding box center [400, 165] width 30 height 11
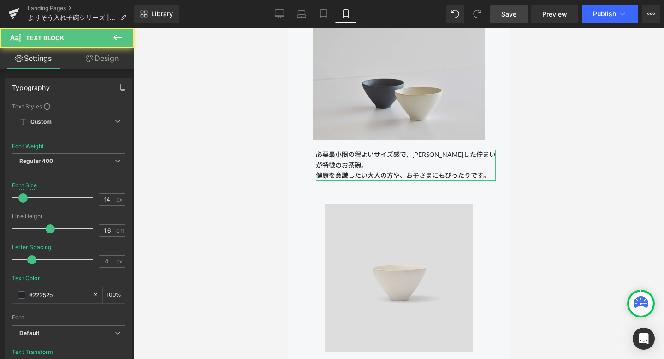
click at [119, 57] on link "Design" at bounding box center [102, 58] width 67 height 21
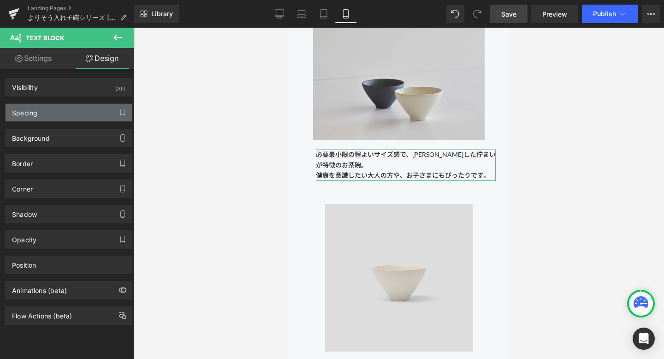
click at [93, 108] on div "Spacing" at bounding box center [69, 113] width 126 height 18
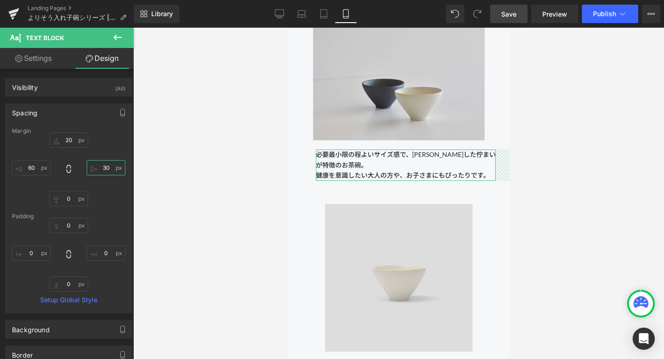
click at [108, 167] on input "30" at bounding box center [106, 167] width 39 height 15
type input "60"
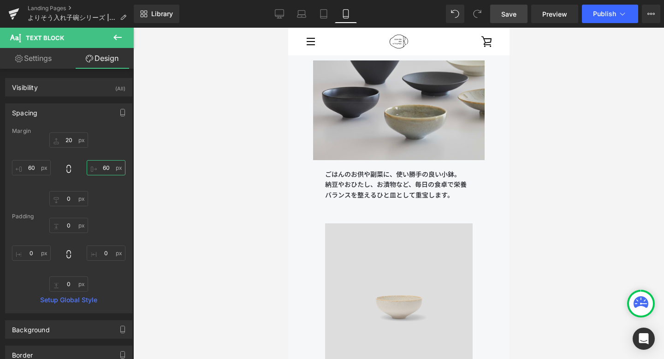
scroll to position [5826, 0]
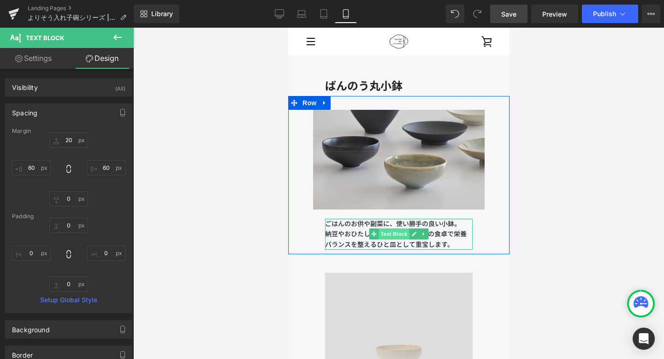
click at [390, 234] on span "Text Block" at bounding box center [393, 233] width 30 height 11
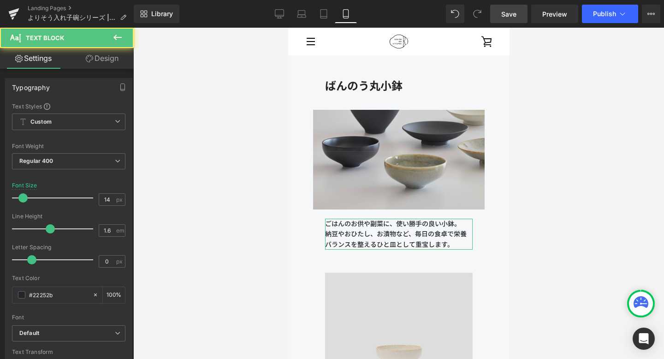
click at [102, 64] on link "Design" at bounding box center [102, 58] width 67 height 21
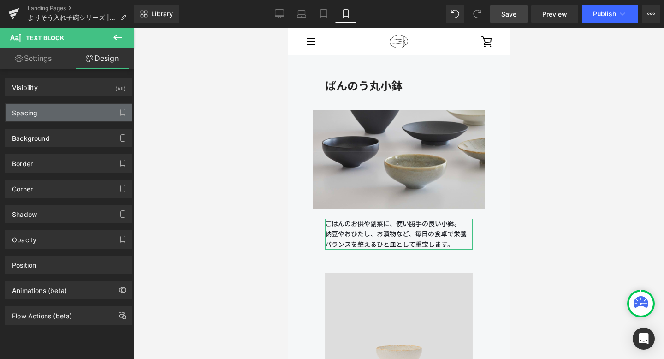
click at [78, 108] on div "Spacing" at bounding box center [69, 113] width 126 height 18
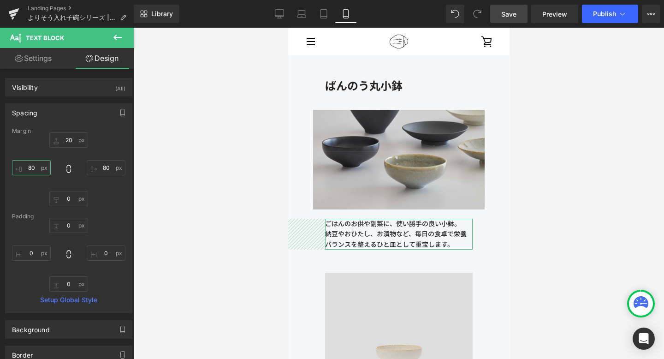
click at [32, 166] on input "80" at bounding box center [31, 167] width 39 height 15
click at [31, 167] on input "80" at bounding box center [31, 167] width 39 height 15
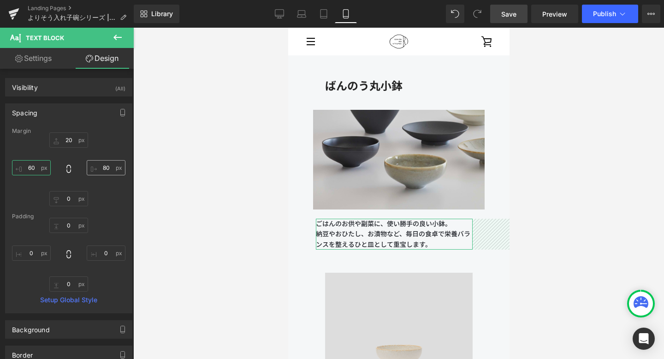
type input "60"
click at [106, 170] on input "80" at bounding box center [106, 167] width 39 height 15
click at [102, 167] on input "80" at bounding box center [106, 167] width 39 height 15
type input "60"
click at [119, 202] on div "20px 20 60 60 0px 0 60 60" at bounding box center [68, 169] width 113 height 74
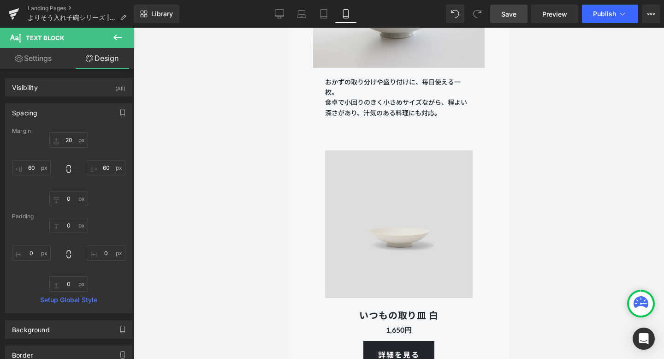
scroll to position [7114, 0]
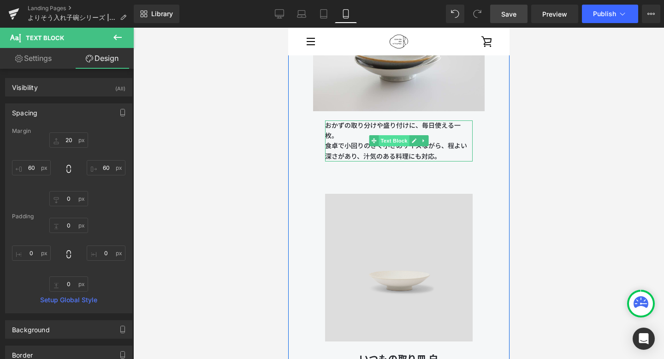
click at [393, 140] on span "Text Block" at bounding box center [393, 140] width 30 height 11
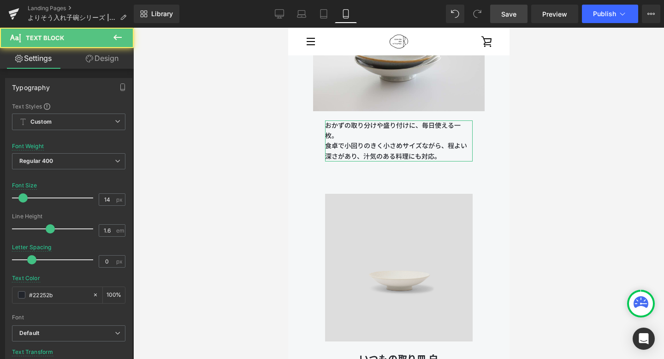
click at [102, 52] on link "Design" at bounding box center [102, 58] width 67 height 21
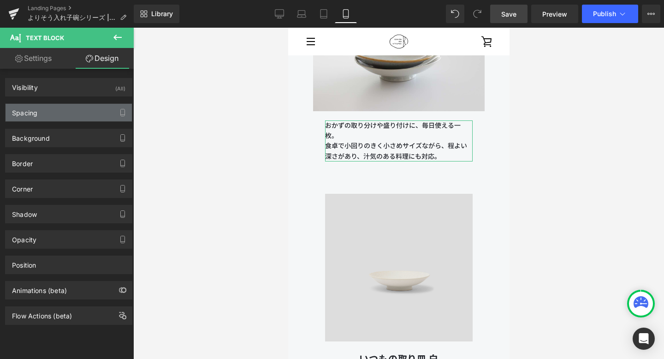
click at [54, 104] on div "Spacing" at bounding box center [69, 113] width 126 height 18
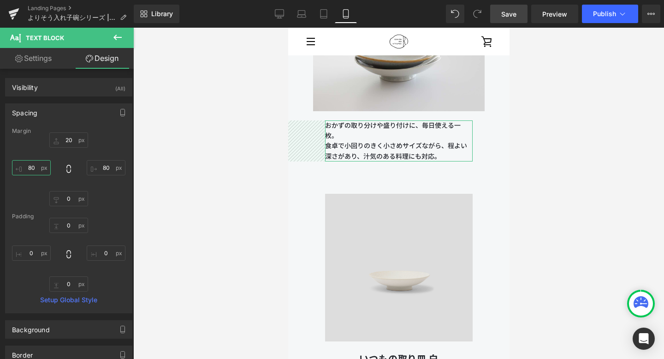
click at [29, 168] on input "80" at bounding box center [31, 167] width 39 height 15
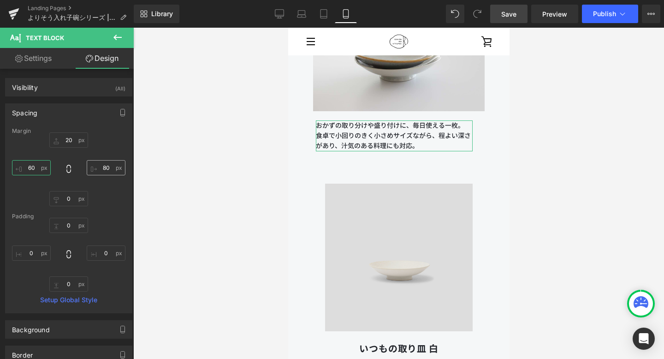
type input "60"
click at [105, 169] on input "80" at bounding box center [106, 167] width 39 height 15
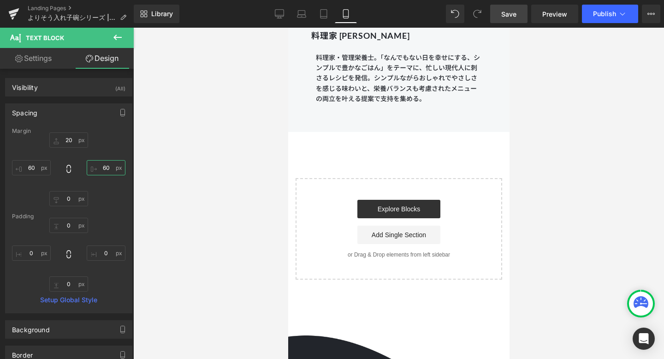
scroll to position [9407, 0]
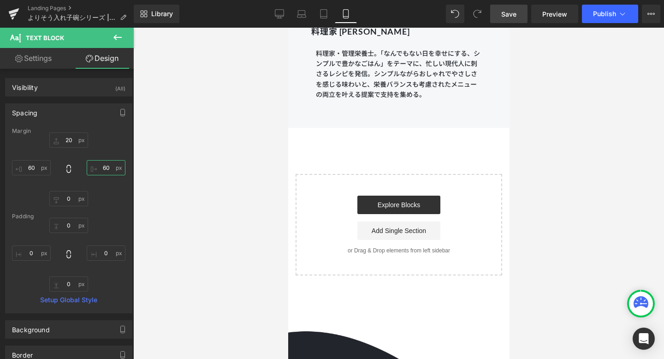
type input "60"
click at [500, 14] on link "Save" at bounding box center [508, 14] width 37 height 18
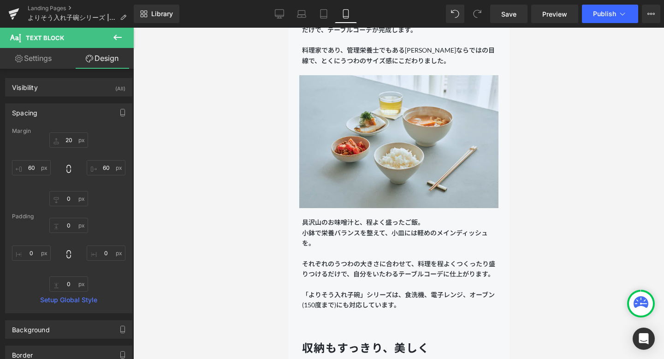
scroll to position [1359, 0]
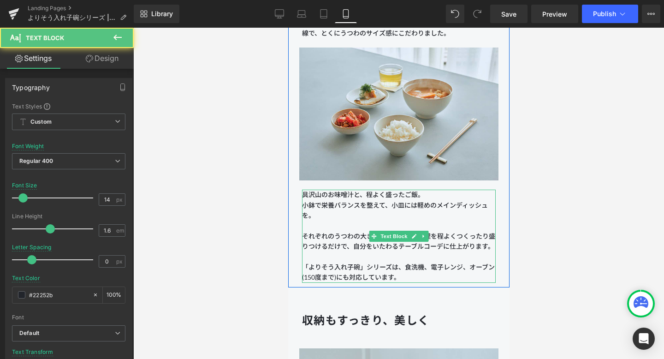
click at [362, 272] on p "「よりそう入れ子碗」シリーズは、食洗機、電子レンジ、オーブン(150度まで)にも対応しています。" at bounding box center [399, 272] width 194 height 21
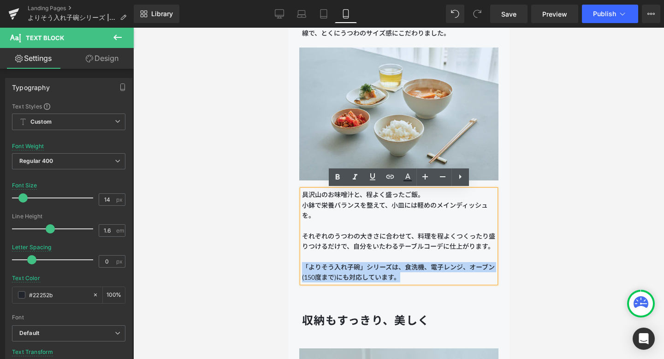
drag, startPoint x: 407, startPoint y: 280, endPoint x: 287, endPoint y: 263, distance: 121.0
copy p "「よりそう入れ子碗」シリーズは、食洗機、電子レンジ、オーブン(150度まで)にも対応しています。"
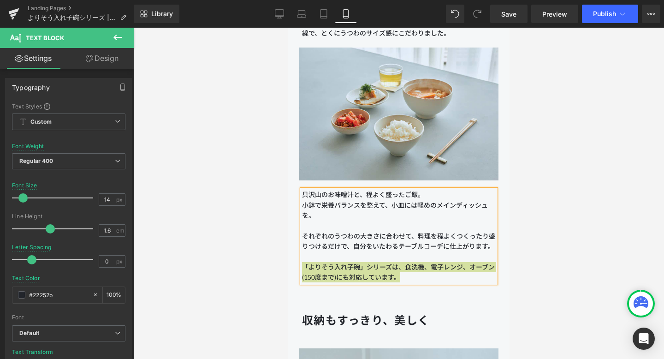
click at [270, 266] on div at bounding box center [398, 193] width 531 height 331
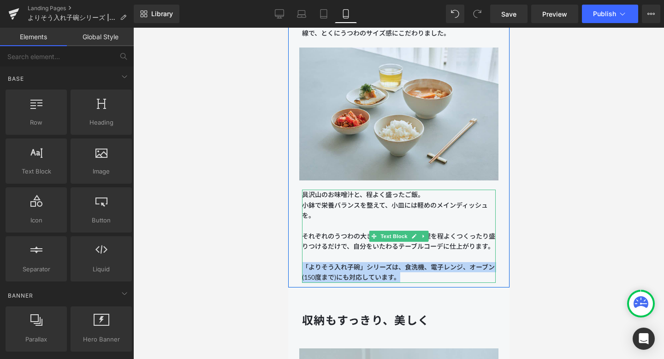
click at [413, 270] on p "「よりそう入れ子碗」シリーズは、食洗機、電子レンジ、オーブン(150度まで)にも対応しています。" at bounding box center [399, 272] width 194 height 21
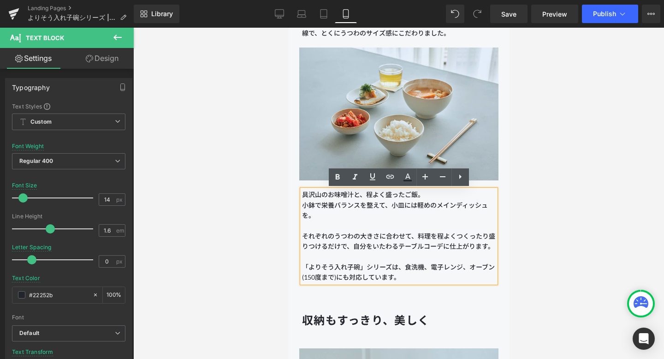
click at [573, 104] on div at bounding box center [398, 193] width 531 height 331
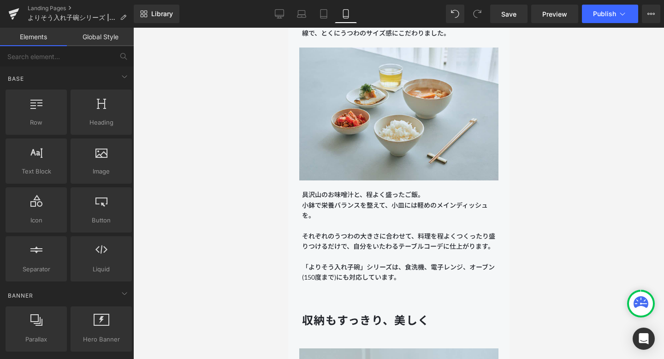
click at [521, 211] on div at bounding box center [398, 193] width 531 height 331
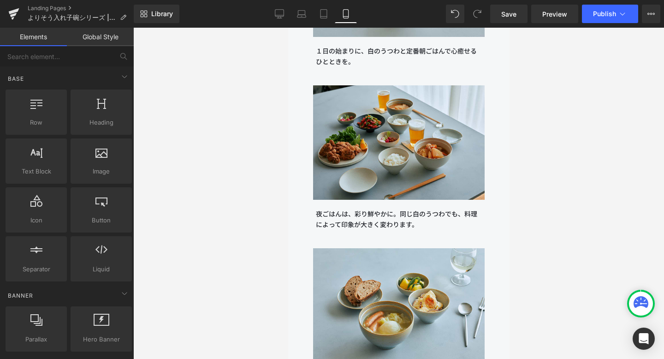
scroll to position [8560, 0]
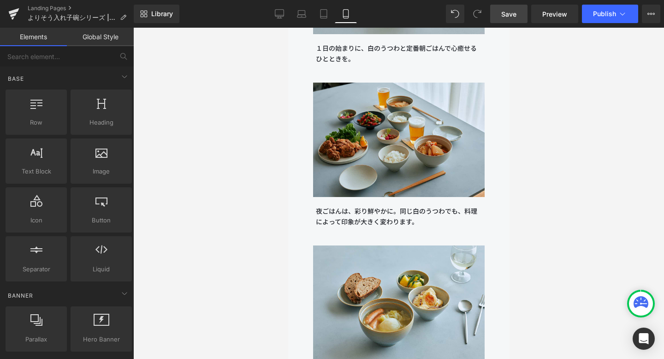
click at [509, 14] on span "Save" at bounding box center [508, 14] width 15 height 10
